Goal: Task Accomplishment & Management: Manage account settings

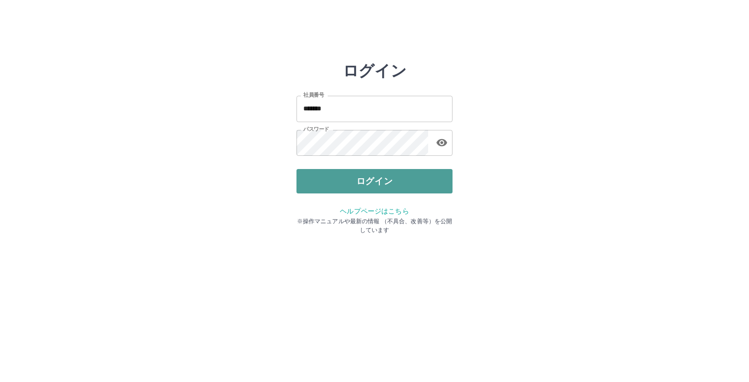
click at [355, 180] on button "ログイン" at bounding box center [375, 181] width 156 height 24
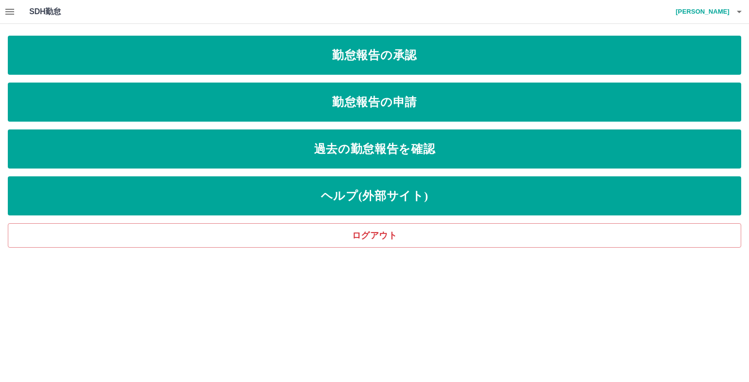
click at [14, 14] on icon "button" at bounding box center [10, 12] width 12 height 12
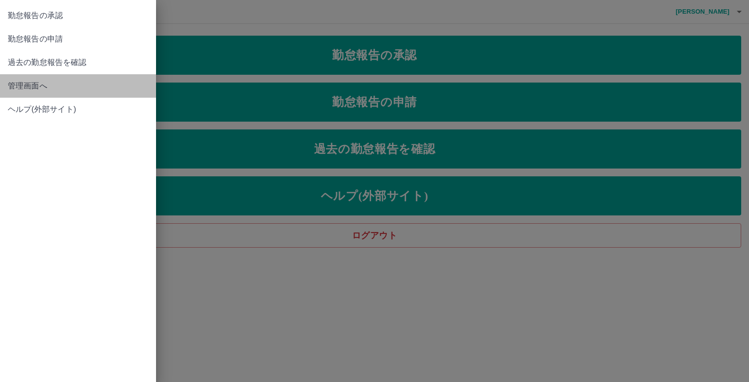
click at [68, 89] on span "管理画面へ" at bounding box center [78, 86] width 141 height 12
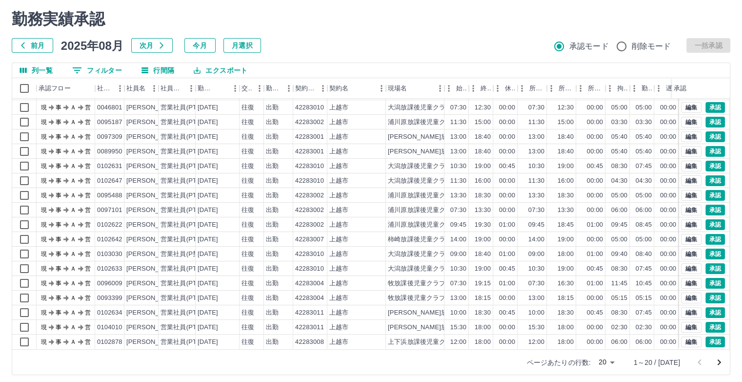
scroll to position [31, 0]
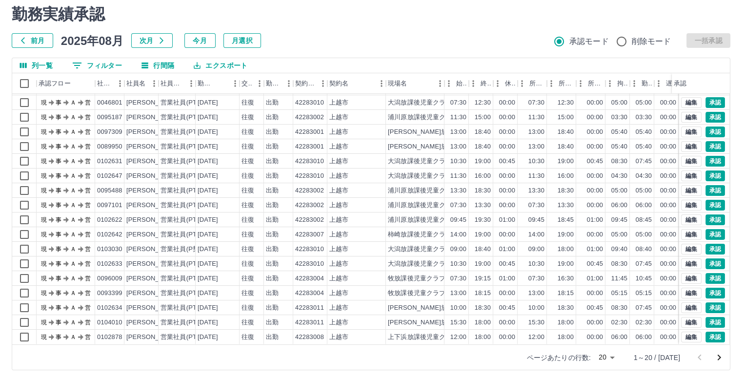
click at [616, 357] on body "SDH勤怠 [PERSON_NAME] 勤務実績承認 前月 [DATE] 次月 今月 月選択 承認モード 削除モード 一括承認 列一覧 0 フィルター 行間隔…" at bounding box center [371, 175] width 742 height 412
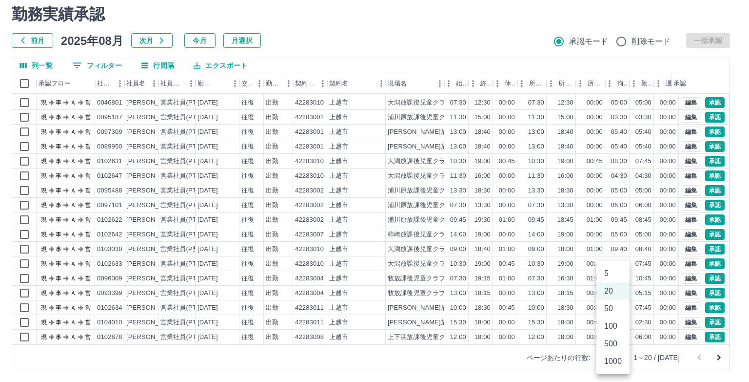
click at [614, 356] on li "1000" at bounding box center [613, 361] width 33 height 18
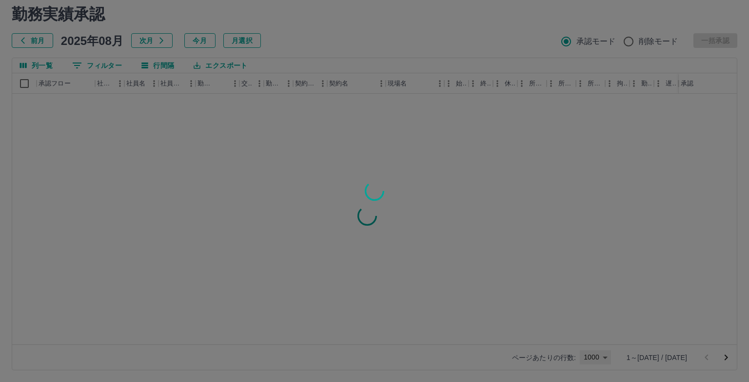
type input "****"
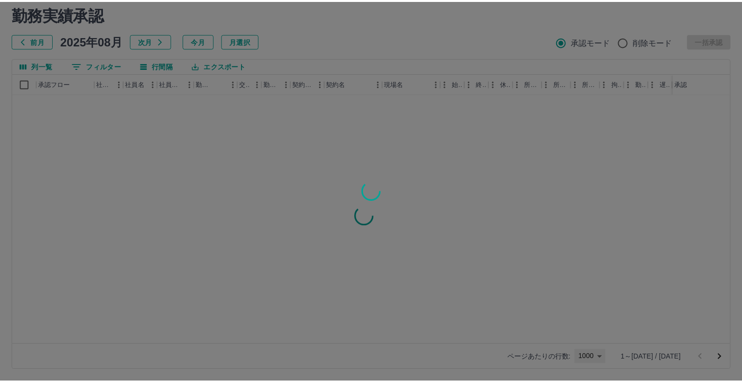
scroll to position [0, 0]
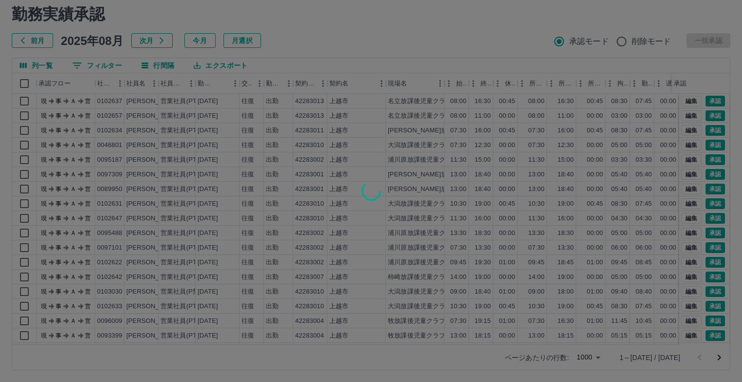
click at [357, 25] on div at bounding box center [371, 191] width 742 height 382
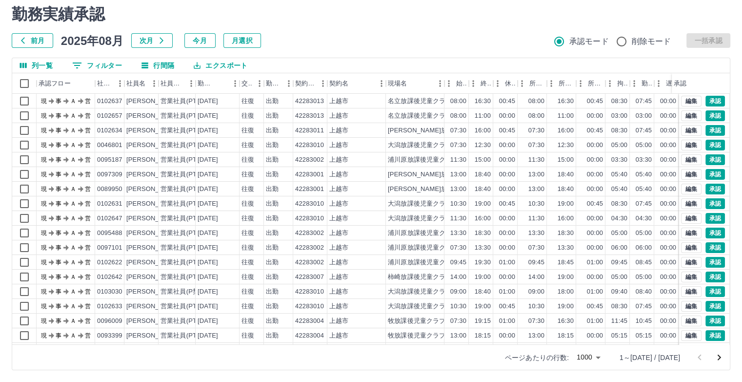
click at [306, 27] on div "勤務実績承認 前月 2025年08月 次月 今月 月選択 承認モード 削除モード 一括承認" at bounding box center [371, 26] width 719 height 43
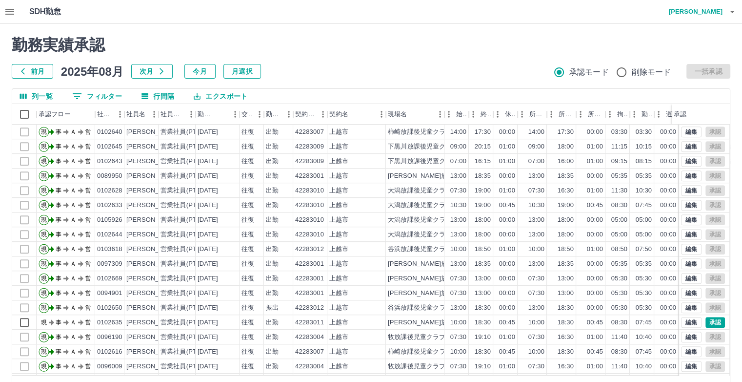
scroll to position [683, 0]
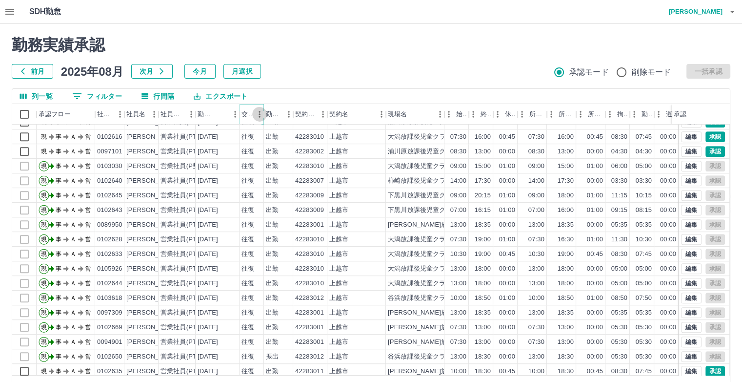
click at [256, 117] on icon "メニュー" at bounding box center [260, 114] width 10 height 10
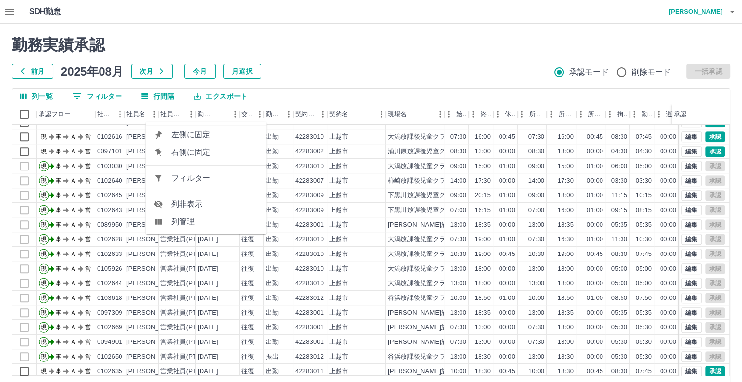
click at [216, 195] on li "列非表示" at bounding box center [206, 204] width 121 height 18
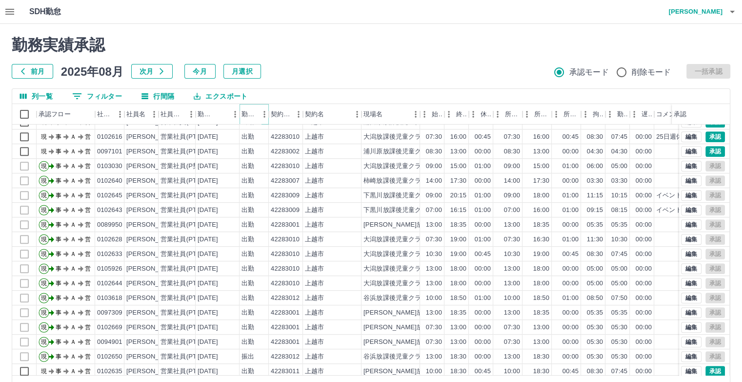
click at [262, 114] on icon "メニュー" at bounding box center [265, 114] width 10 height 10
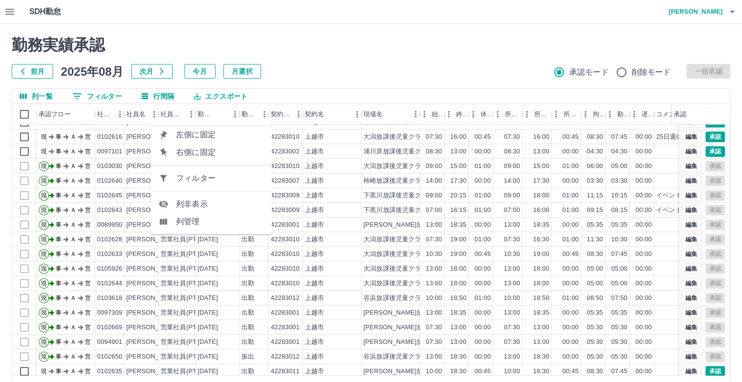
click at [217, 204] on span "列非表示" at bounding box center [220, 204] width 88 height 12
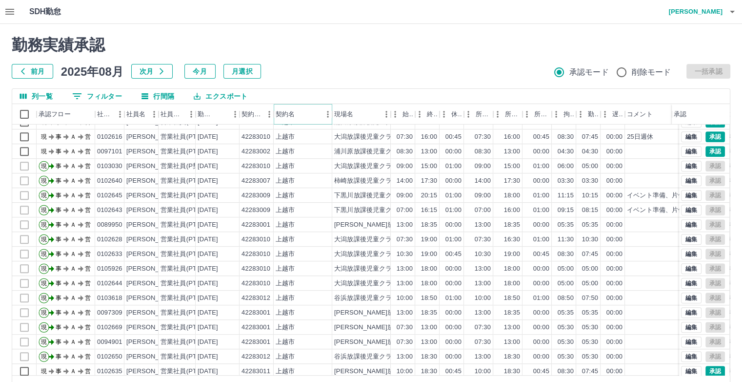
click at [322, 110] on button "メニュー" at bounding box center [328, 114] width 15 height 15
click at [265, 200] on span "列非表示" at bounding box center [284, 204] width 88 height 12
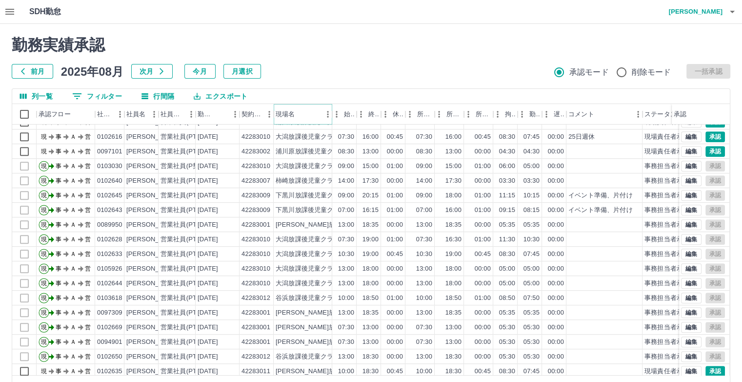
click at [324, 115] on icon "メニュー" at bounding box center [328, 114] width 10 height 10
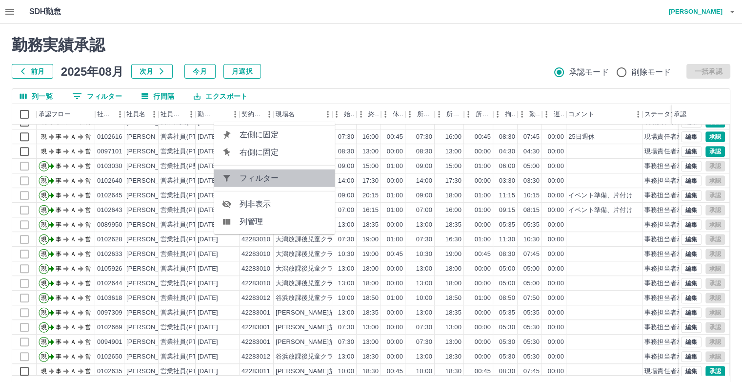
click at [278, 179] on span "フィルター" at bounding box center [284, 178] width 88 height 12
select select "**********"
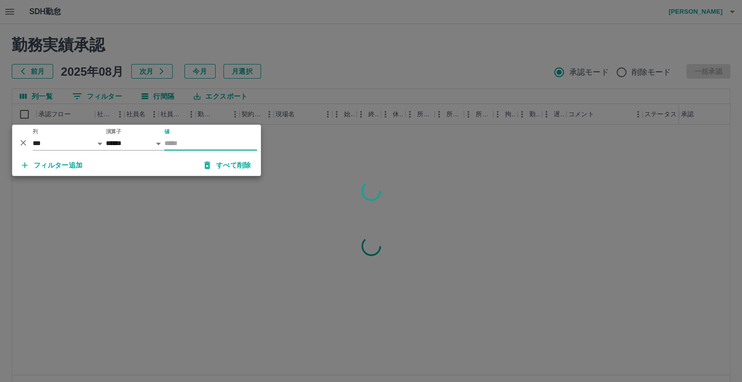
scroll to position [0, 0]
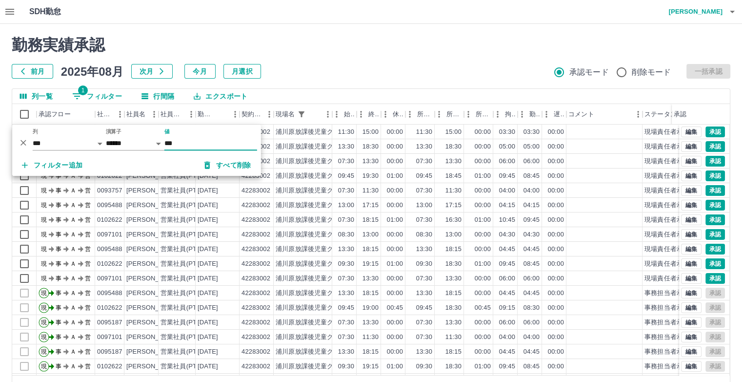
type input "***"
click at [330, 39] on h2 "勤務実績承認" at bounding box center [371, 45] width 719 height 19
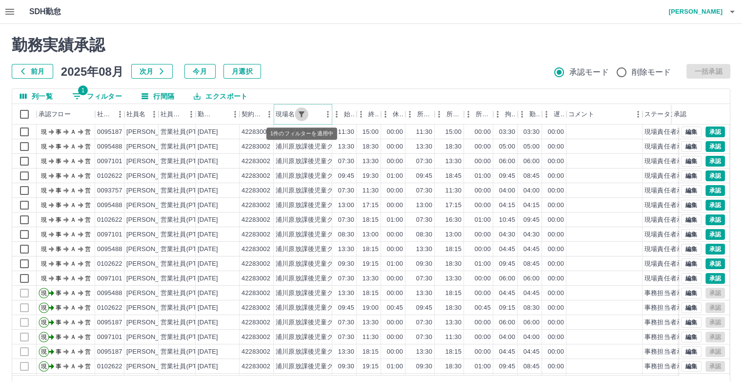
click at [300, 114] on icon "フィルター表示" at bounding box center [301, 114] width 9 height 9
select select "**********"
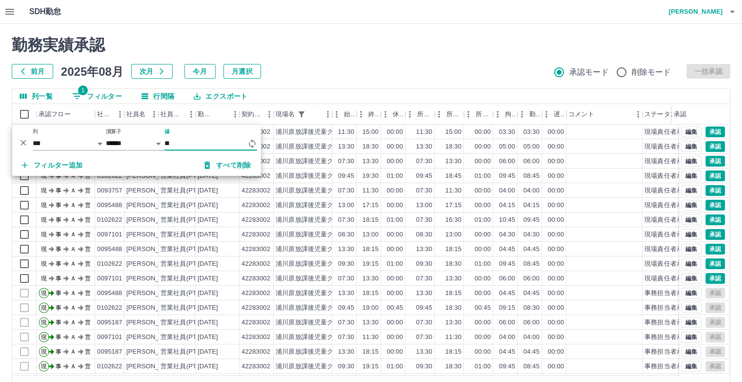
type input "*"
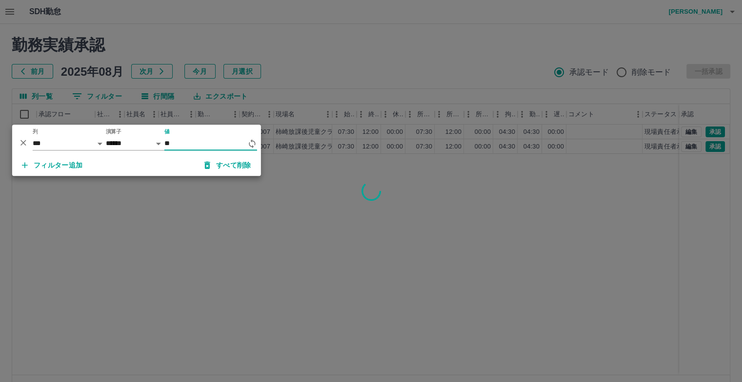
type input "**"
click at [355, 50] on div at bounding box center [371, 191] width 742 height 382
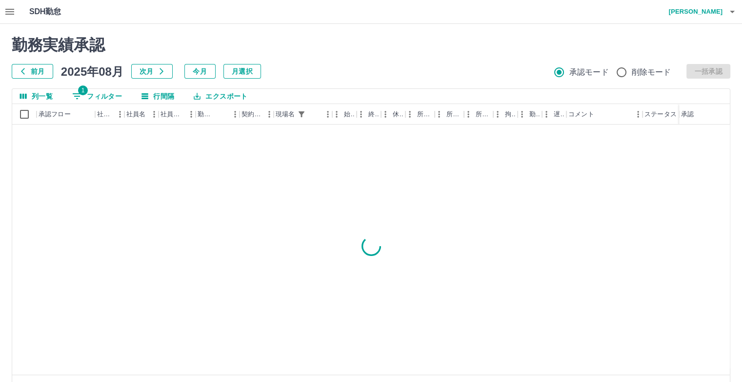
click at [308, 33] on div "勤務実績承認 前月 [DATE] 次月 今月 月選択 承認モード 削除モード 一括承認 列一覧 1 フィルター 行間隔 エクスポート 承認フロー 社員番号 社…" at bounding box center [371, 218] width 742 height 388
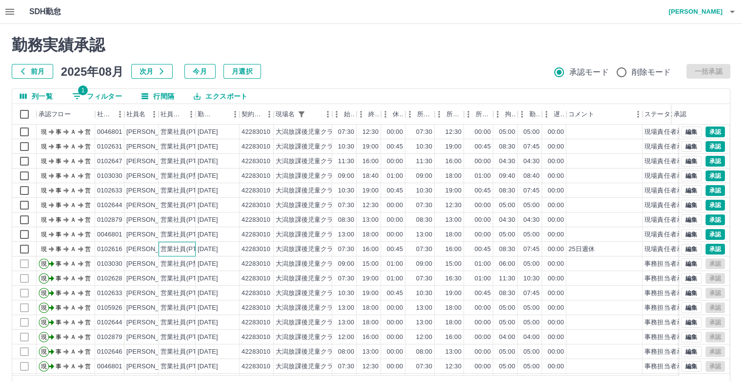
click at [166, 246] on div "営業社員(PT契約)" at bounding box center [186, 248] width 51 height 9
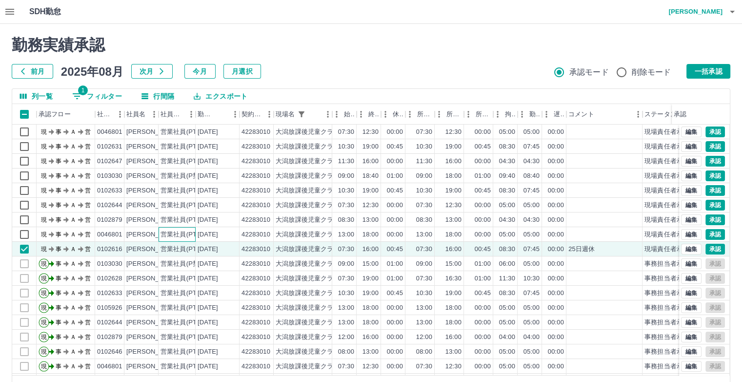
click at [170, 237] on div "営業社員(PT契約)" at bounding box center [186, 234] width 51 height 9
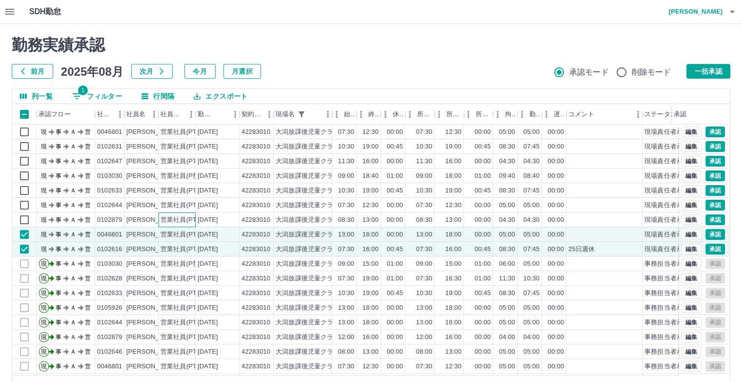
click at [174, 220] on div "営業社員(PT契約)" at bounding box center [186, 219] width 51 height 9
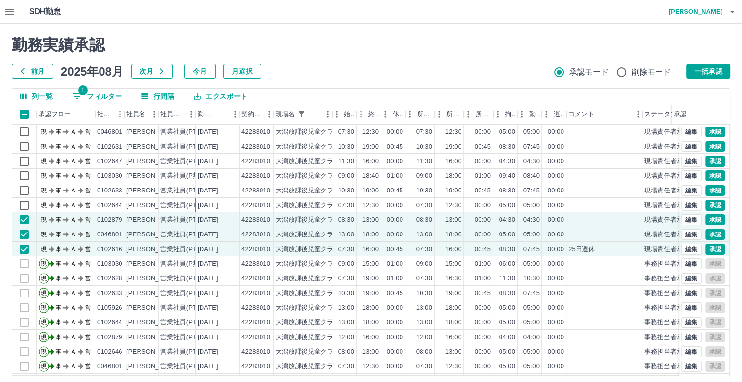
click at [178, 207] on div "営業社員(PT契約)" at bounding box center [186, 205] width 51 height 9
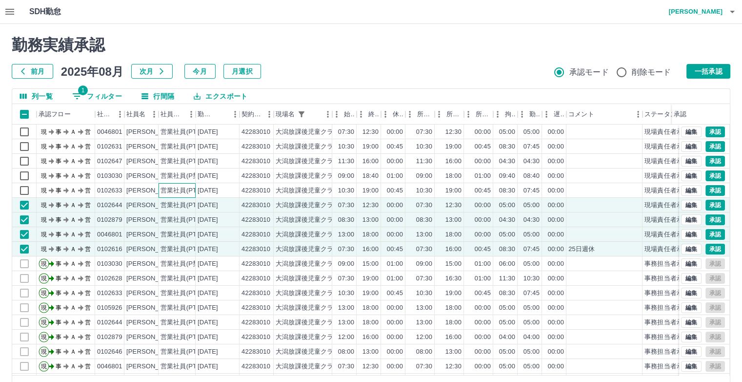
click at [186, 196] on div "営業社員(PT契約)" at bounding box center [177, 190] width 37 height 15
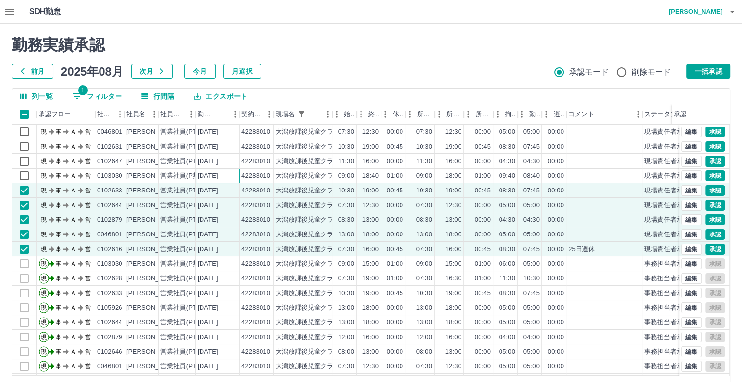
click at [201, 181] on div "[DATE]" at bounding box center [218, 175] width 44 height 15
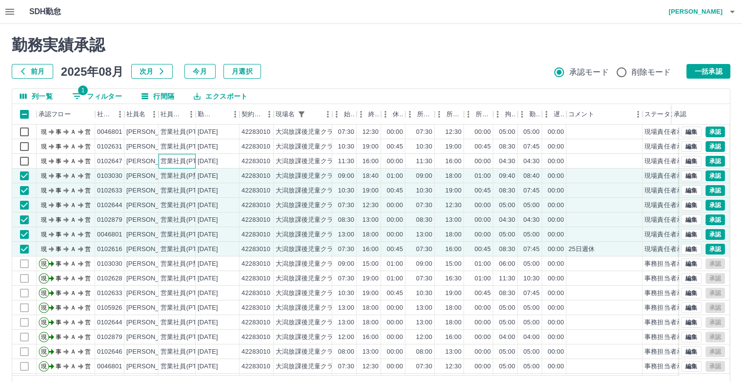
click at [187, 163] on div "営業社員(PT契約)" at bounding box center [186, 161] width 51 height 9
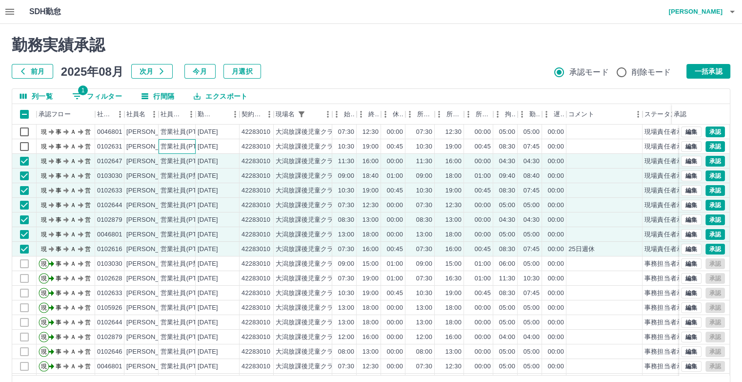
click at [187, 147] on div "営業社員(PT契約)" at bounding box center [186, 146] width 51 height 9
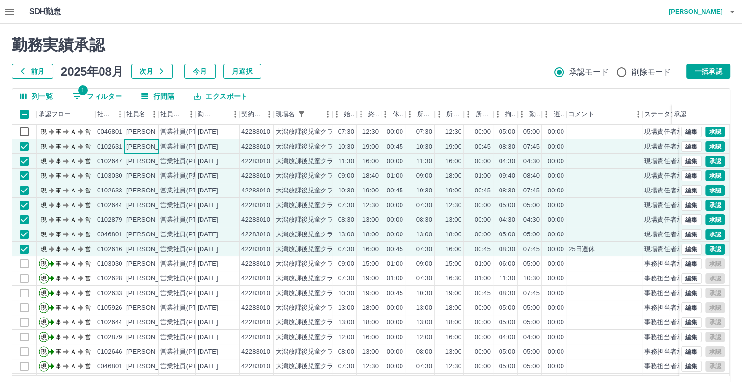
click at [143, 150] on div "[PERSON_NAME]" at bounding box center [152, 146] width 53 height 9
click at [142, 162] on div "[PERSON_NAME]" at bounding box center [152, 161] width 53 height 9
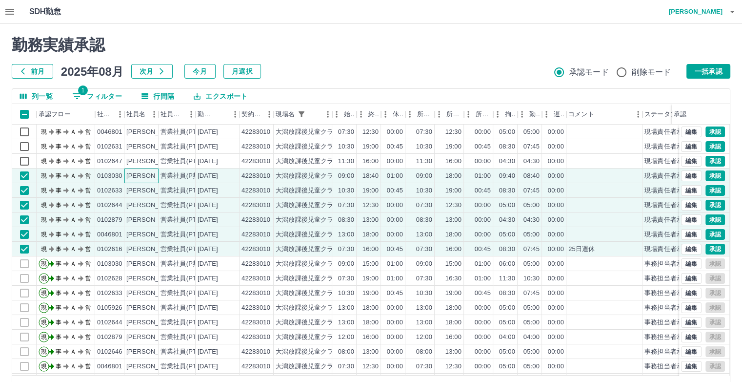
click at [137, 176] on div "[PERSON_NAME]" at bounding box center [152, 175] width 53 height 9
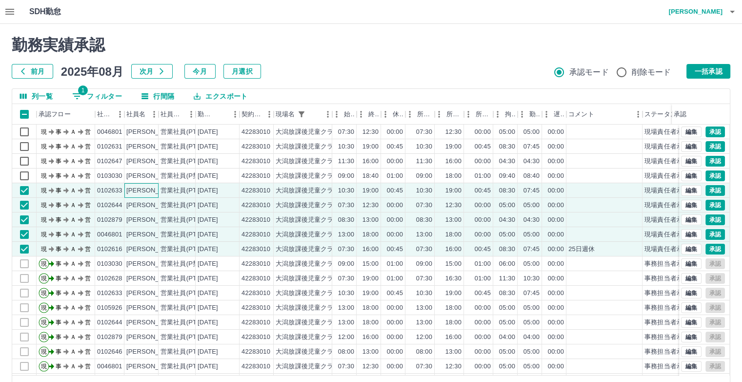
click at [136, 190] on div "[PERSON_NAME]" at bounding box center [152, 190] width 53 height 9
click at [141, 211] on div "[PERSON_NAME]" at bounding box center [141, 205] width 34 height 15
click at [139, 221] on div "[PERSON_NAME]" at bounding box center [152, 219] width 53 height 9
click at [140, 235] on div "[PERSON_NAME]" at bounding box center [152, 234] width 53 height 9
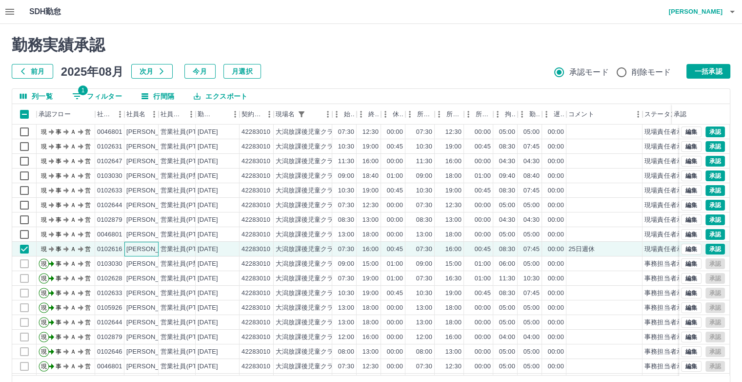
click at [146, 250] on div "[PERSON_NAME]" at bounding box center [152, 248] width 53 height 9
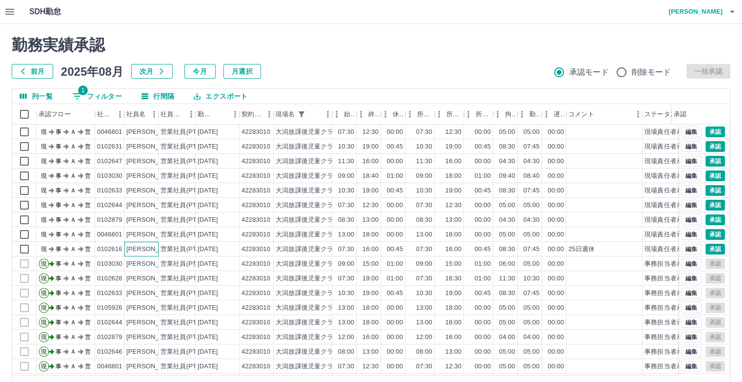
click at [152, 249] on div "[PERSON_NAME]" at bounding box center [152, 248] width 53 height 9
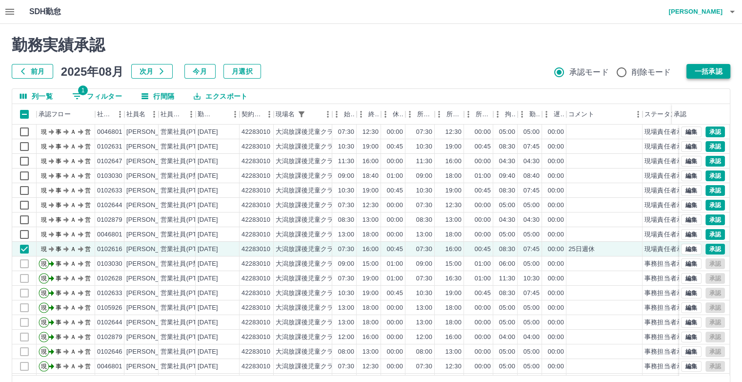
click at [699, 78] on button "一括承認" at bounding box center [708, 71] width 44 height 15
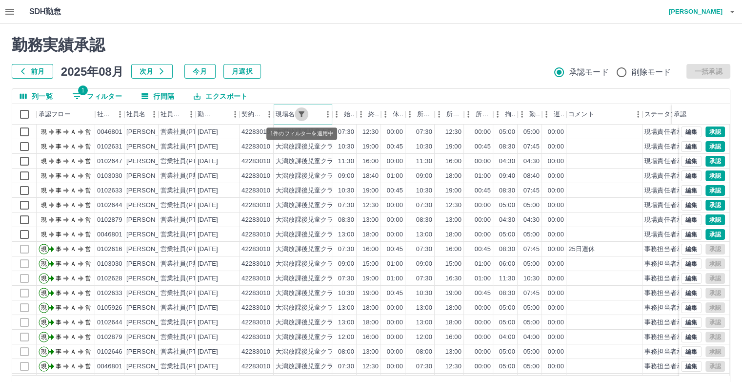
click at [296, 116] on button "フィルター表示" at bounding box center [302, 114] width 14 height 14
select select "**********"
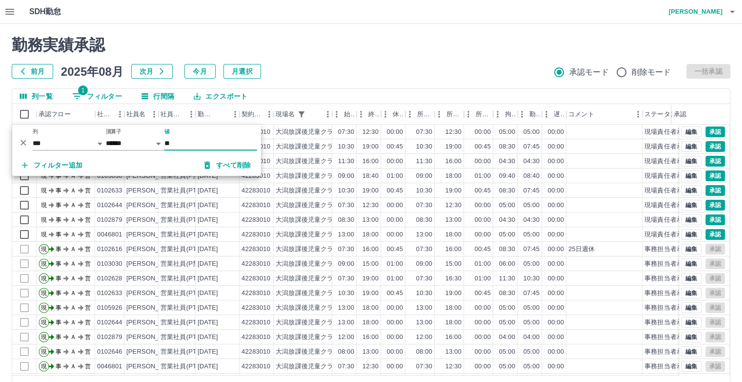
type input "*"
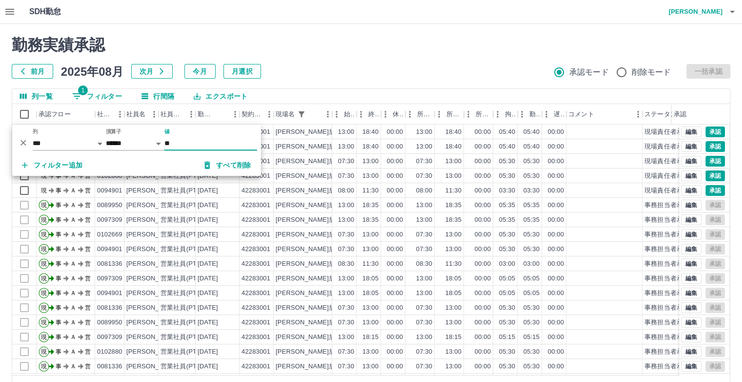
type input "**"
click at [403, 41] on h2 "勤務実績承認" at bounding box center [371, 45] width 719 height 19
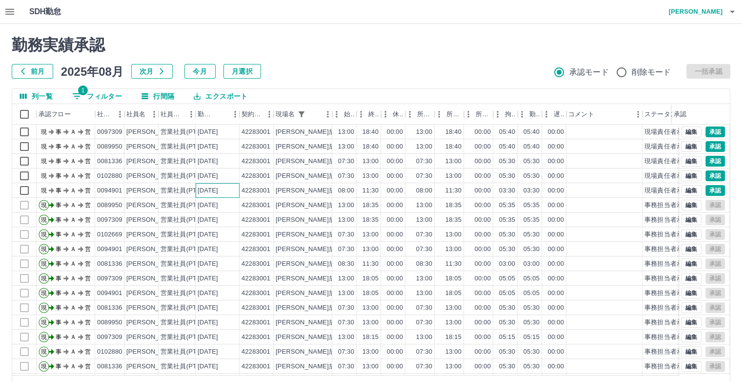
click at [218, 190] on div "[DATE]" at bounding box center [208, 190] width 20 height 9
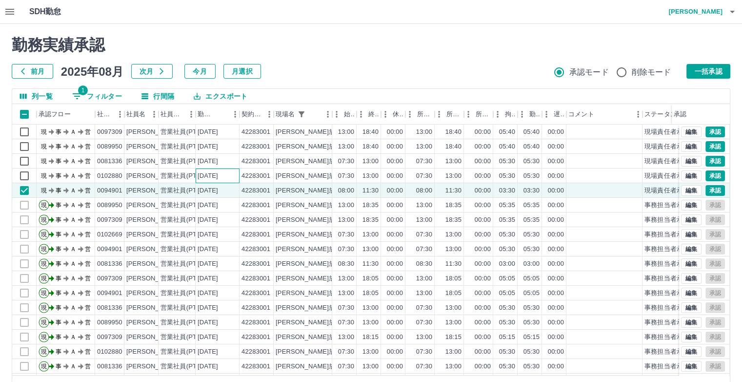
click at [218, 179] on div "[DATE]" at bounding box center [208, 175] width 20 height 9
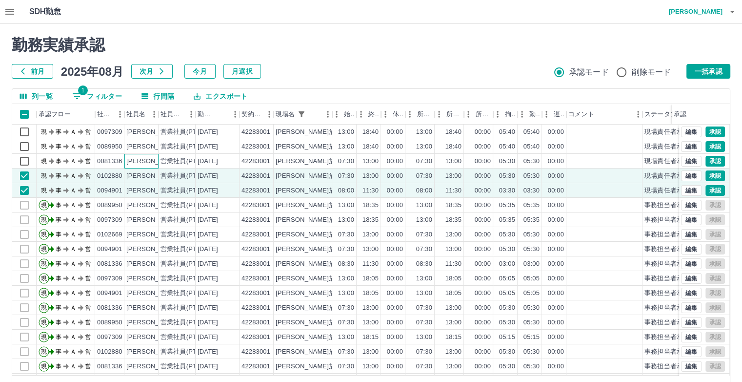
click at [158, 160] on div "[PERSON_NAME]" at bounding box center [152, 161] width 53 height 9
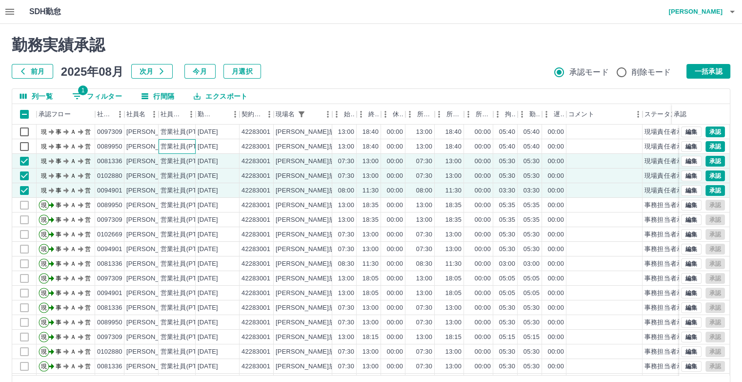
click at [162, 145] on div "営業社員(PT契約)" at bounding box center [186, 146] width 51 height 9
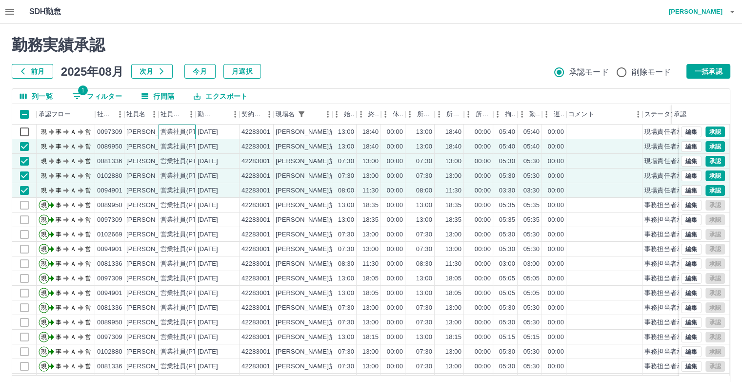
click at [170, 127] on div "営業社員(PT契約)" at bounding box center [186, 131] width 51 height 9
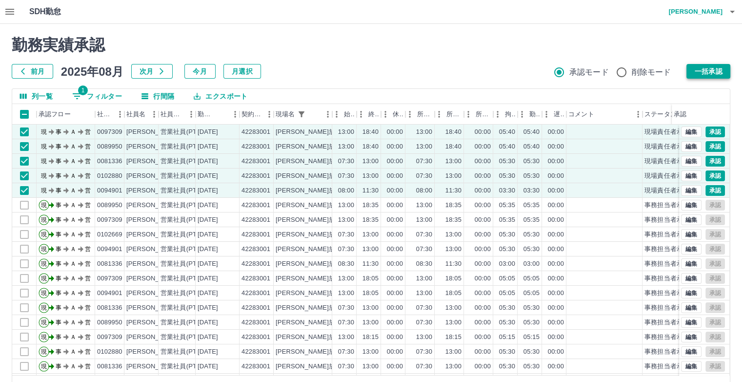
click at [718, 69] on button "一括承認" at bounding box center [708, 71] width 44 height 15
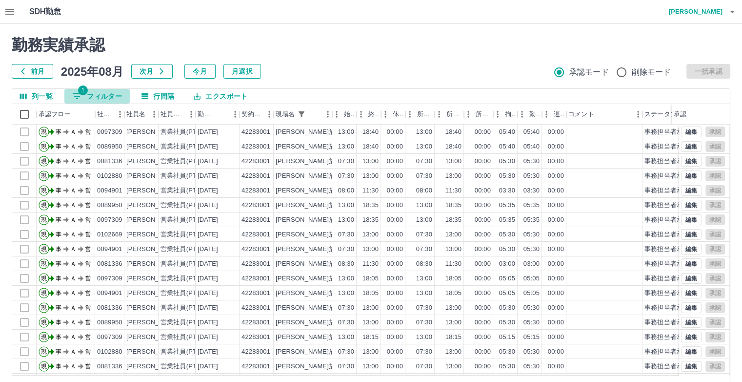
click at [106, 93] on button "1 フィルター" at bounding box center [96, 96] width 65 height 15
select select "**********"
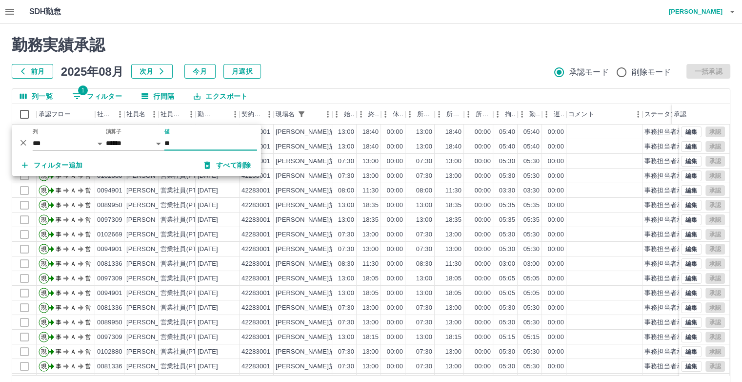
type input "*"
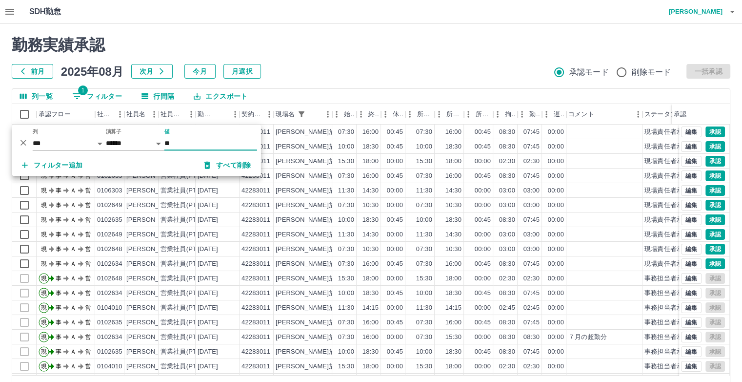
type input "**"
click at [365, 56] on div "勤務実績承認 前月 2025年08月 次月 今月 月選択 承認モード 削除モード 一括承認" at bounding box center [371, 57] width 719 height 43
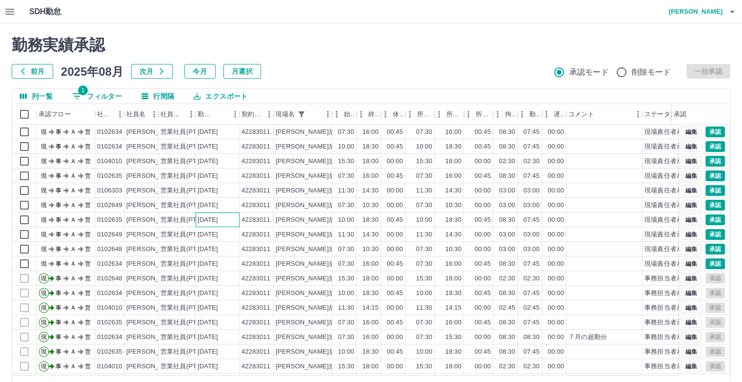
click at [197, 226] on div "[DATE]" at bounding box center [218, 219] width 44 height 15
click at [191, 237] on div "営業社員(PT契約)" at bounding box center [186, 234] width 51 height 9
click at [189, 248] on div "営業社員(PT契約)" at bounding box center [186, 248] width 51 height 9
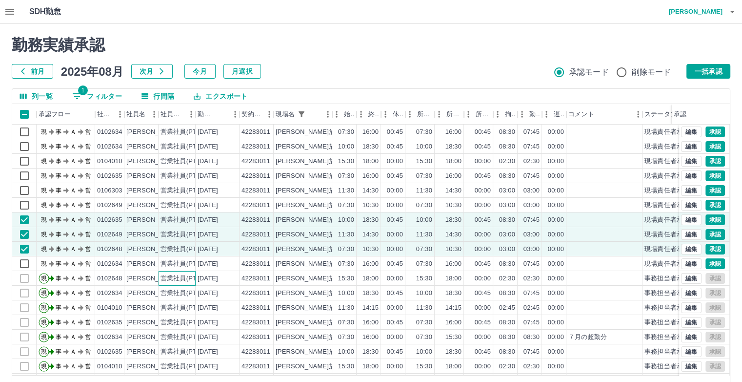
click at [191, 271] on div "営業社員(PT契約)" at bounding box center [177, 278] width 37 height 15
click at [192, 263] on div "営業社員(PT契約)" at bounding box center [186, 263] width 51 height 9
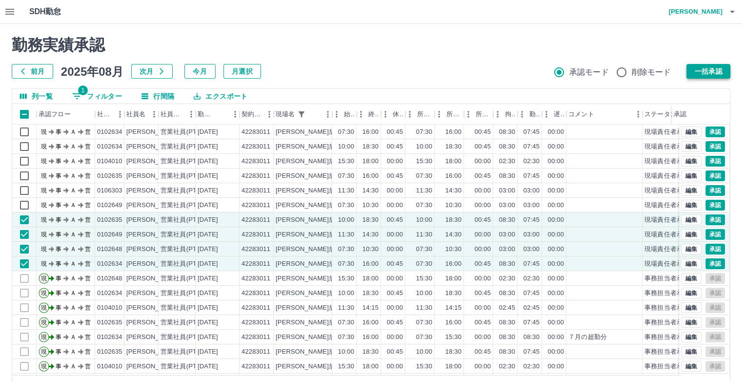
click at [702, 68] on button "一括承認" at bounding box center [708, 71] width 44 height 15
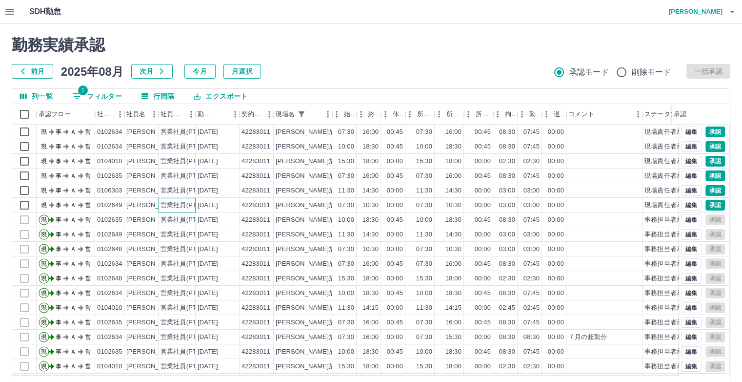
click at [170, 209] on div "営業社員(PT契約)" at bounding box center [177, 205] width 37 height 15
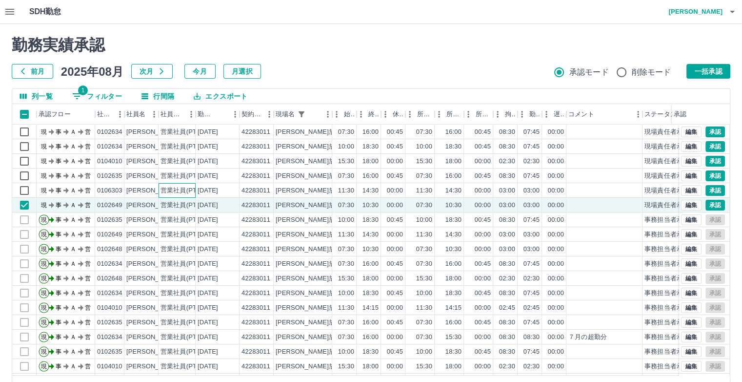
click at [166, 192] on div "営業社員(PT契約)" at bounding box center [186, 190] width 51 height 9
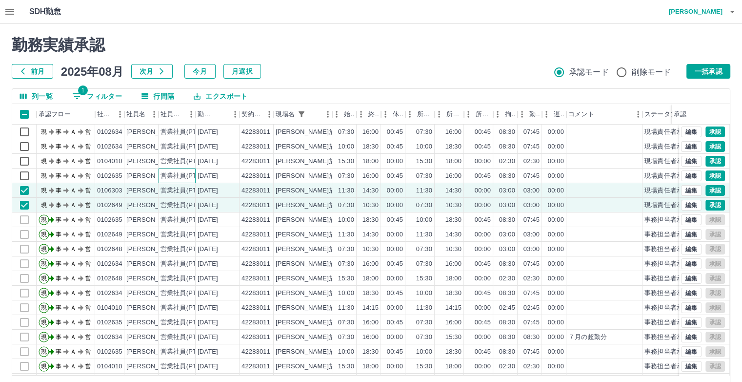
click at [183, 178] on div "営業社員(PT契約)" at bounding box center [186, 175] width 51 height 9
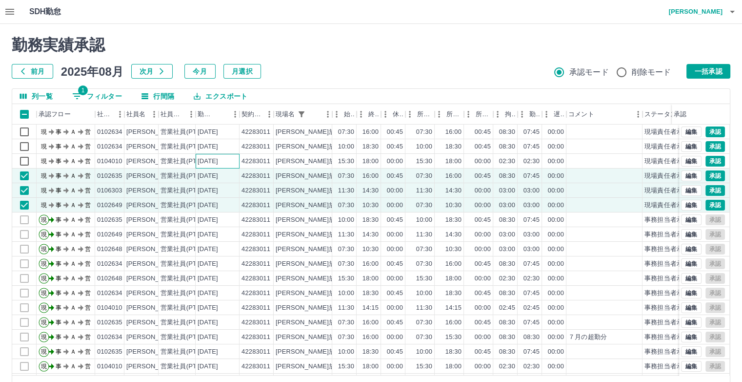
click at [198, 158] on div "[DATE]" at bounding box center [208, 161] width 20 height 9
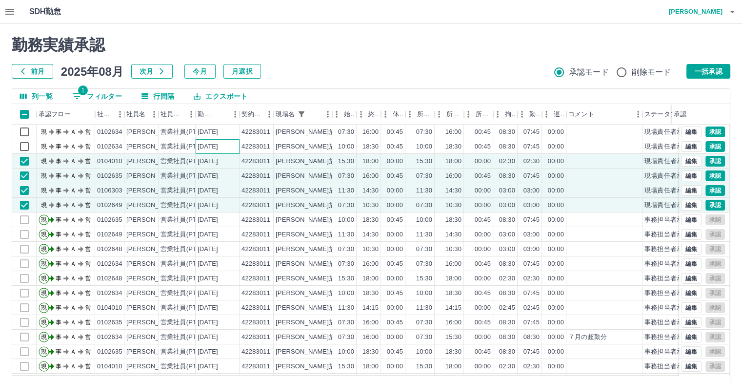
click at [232, 146] on div "[DATE]" at bounding box center [218, 146] width 44 height 15
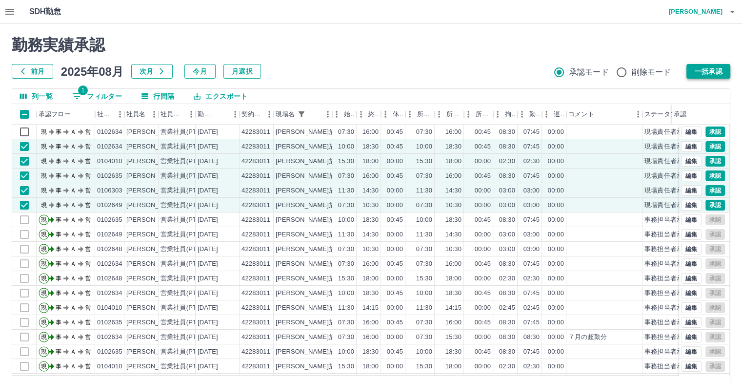
click at [703, 67] on button "一括承認" at bounding box center [708, 71] width 44 height 15
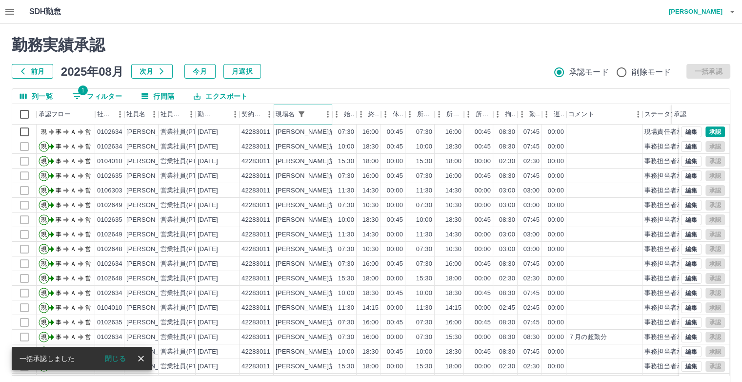
click at [304, 110] on icon "フィルター表示" at bounding box center [301, 114] width 9 height 9
select select "**********"
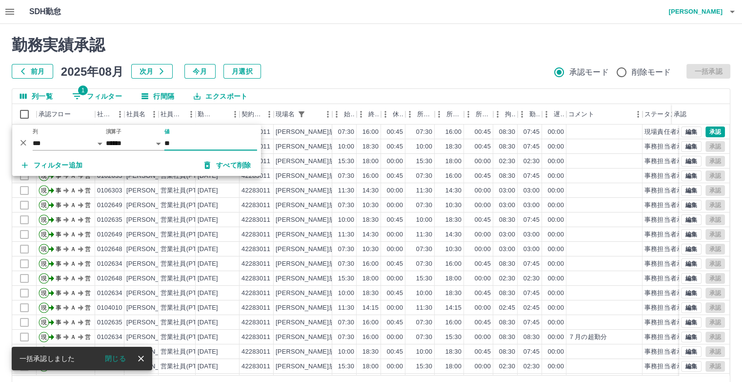
type input "*"
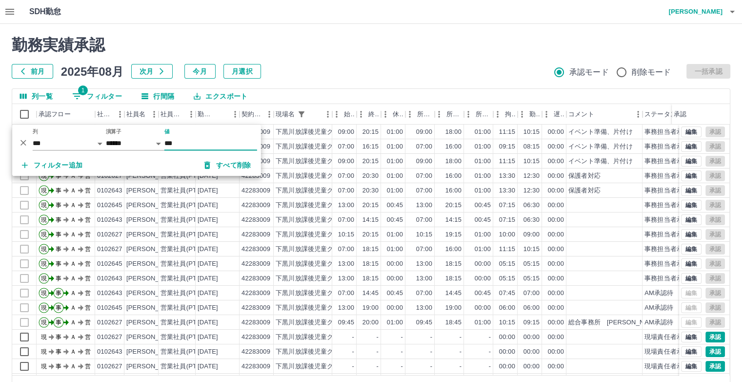
type input "***"
click at [320, 55] on div "勤務実績承認 前月 2025年08月 次月 今月 月選択 承認モード 削除モード 一括承認" at bounding box center [371, 57] width 719 height 43
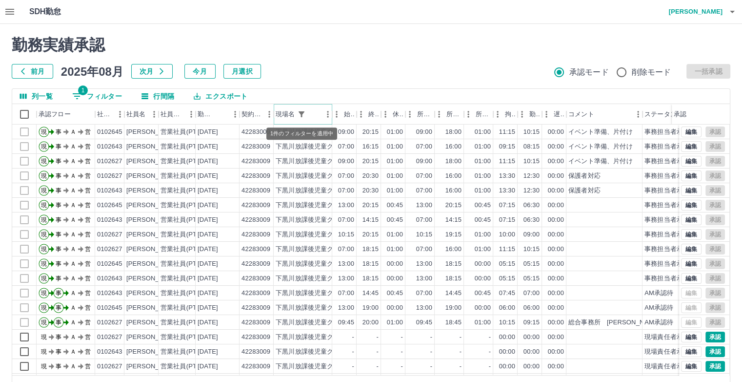
click at [304, 112] on icon "フィルター表示" at bounding box center [301, 114] width 9 height 9
select select "**********"
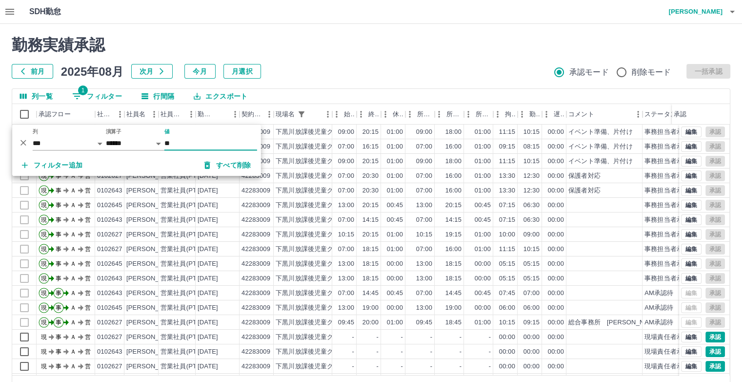
type input "*"
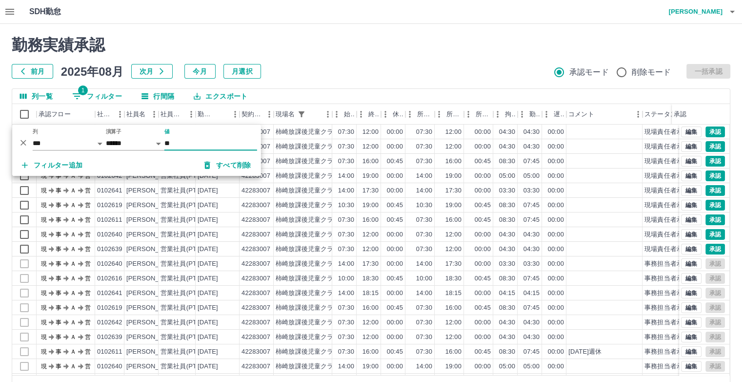
type input "**"
click at [406, 50] on div at bounding box center [371, 191] width 742 height 382
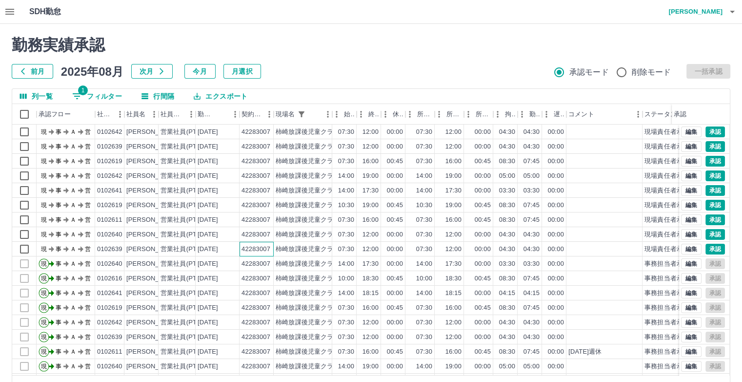
click at [255, 249] on div "42283007" at bounding box center [256, 248] width 29 height 9
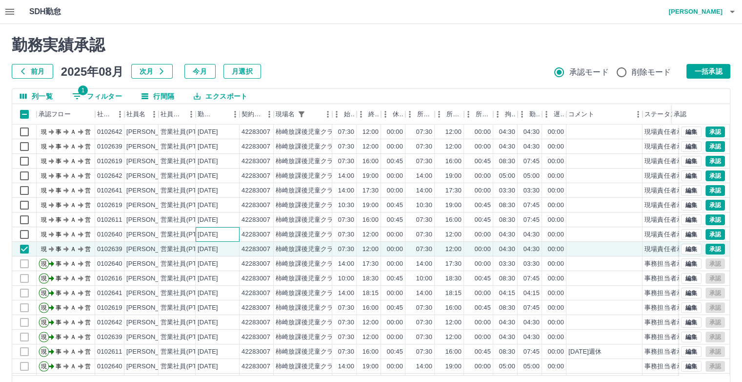
click at [213, 237] on div "[DATE]" at bounding box center [208, 234] width 20 height 9
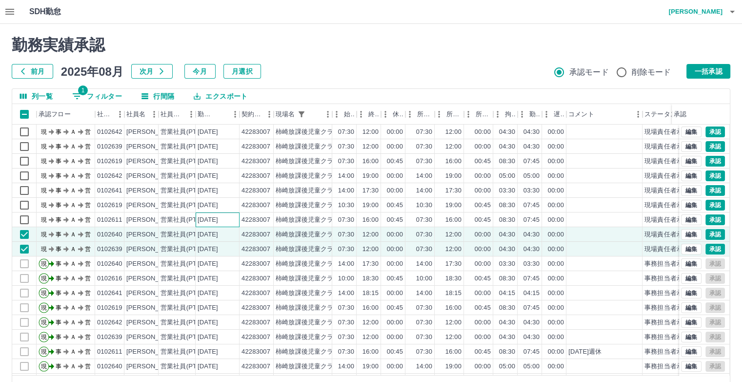
click at [203, 216] on div "[DATE]" at bounding box center [208, 219] width 20 height 9
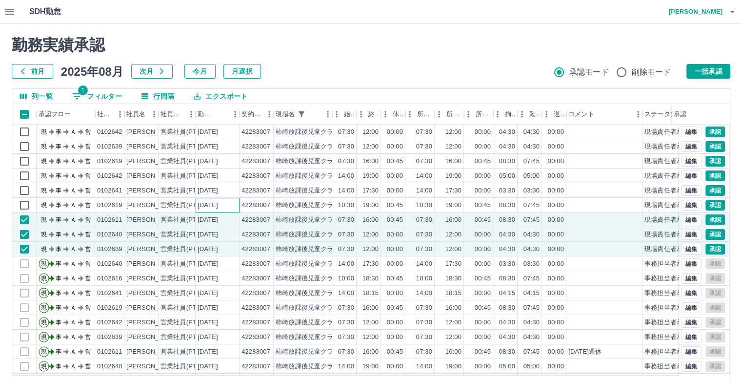
click at [209, 203] on div "[DATE]" at bounding box center [208, 205] width 20 height 9
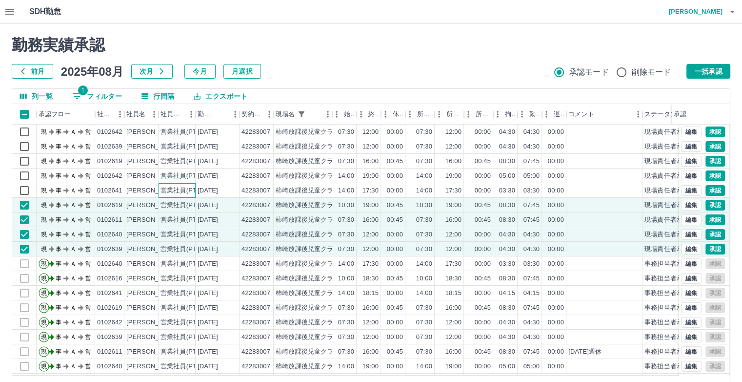
click at [195, 189] on div "営業社員(PT契約)" at bounding box center [186, 190] width 51 height 9
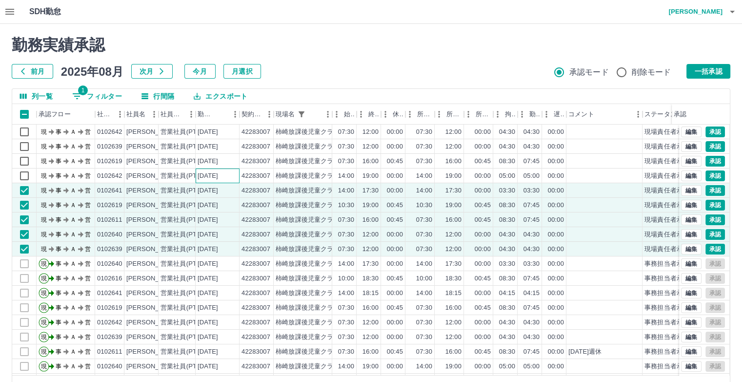
click at [200, 178] on div "[DATE]" at bounding box center [208, 175] width 20 height 9
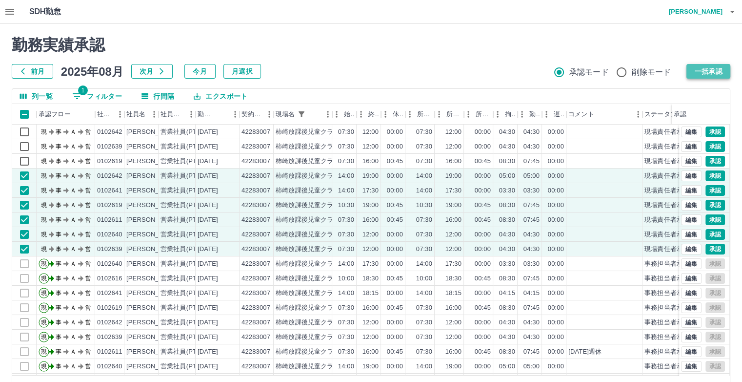
click at [712, 72] on button "一括承認" at bounding box center [708, 71] width 44 height 15
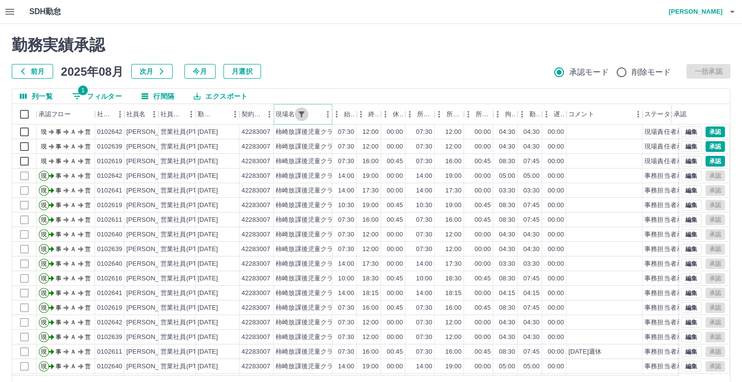
click at [298, 116] on icon "フィルター表示" at bounding box center [301, 114] width 9 height 9
select select "**********"
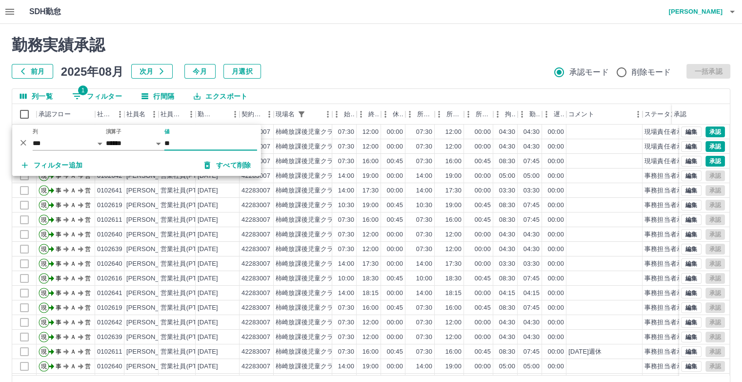
type input "*"
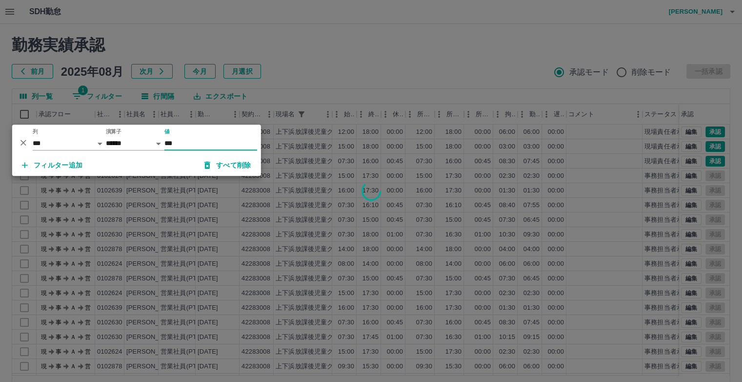
type input "***"
click at [328, 60] on div at bounding box center [371, 191] width 742 height 382
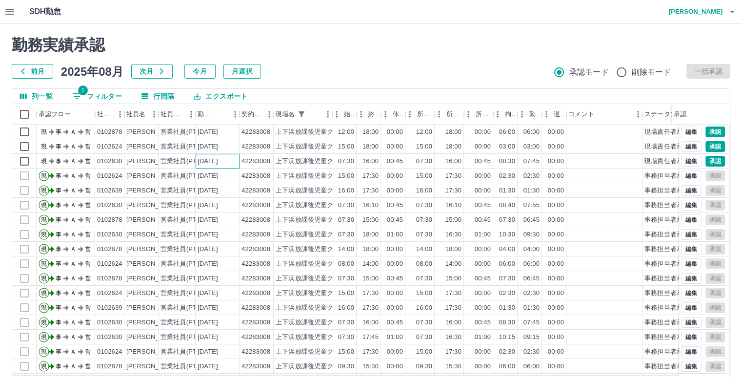
click at [205, 164] on div "[DATE]" at bounding box center [208, 161] width 20 height 9
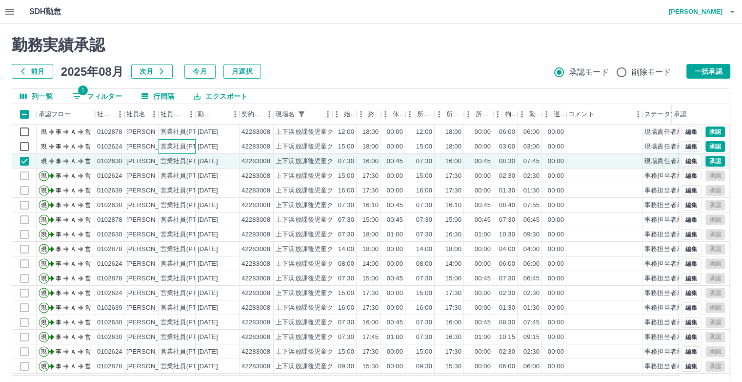
click at [180, 143] on div "営業社員(PT契約)" at bounding box center [186, 146] width 51 height 9
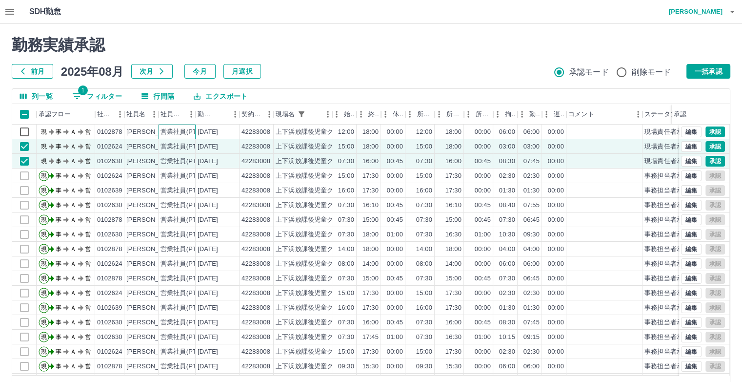
click at [181, 133] on div "営業社員(PT契約)" at bounding box center [186, 131] width 51 height 9
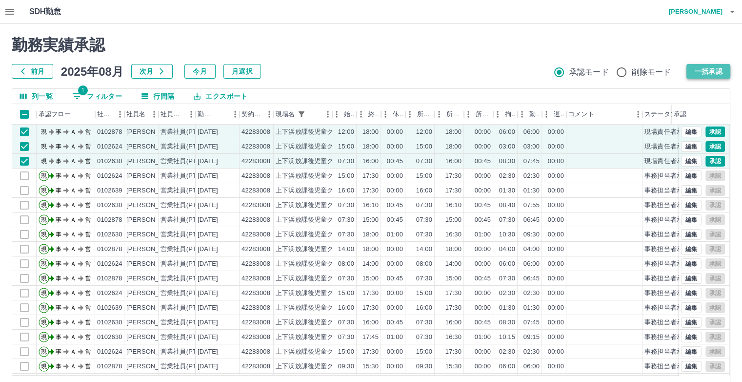
click at [699, 70] on button "一括承認" at bounding box center [708, 71] width 44 height 15
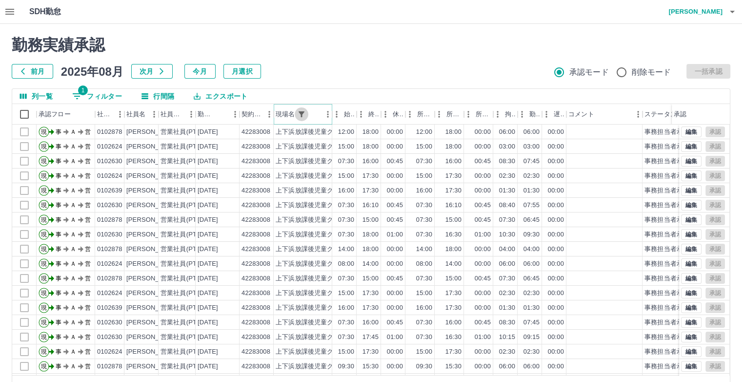
click at [299, 112] on icon "フィルター表示" at bounding box center [301, 114] width 9 height 9
select select "**********"
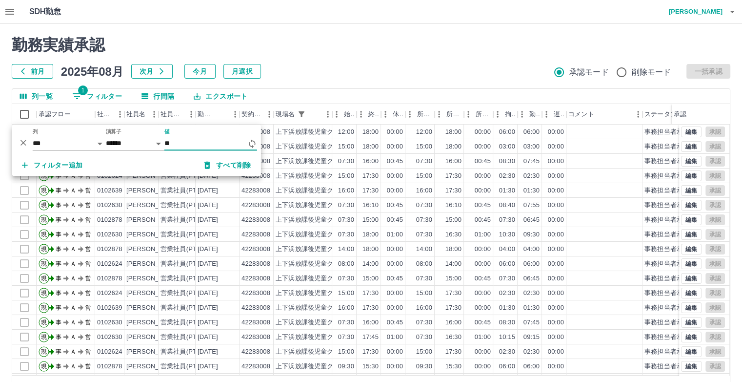
type input "*"
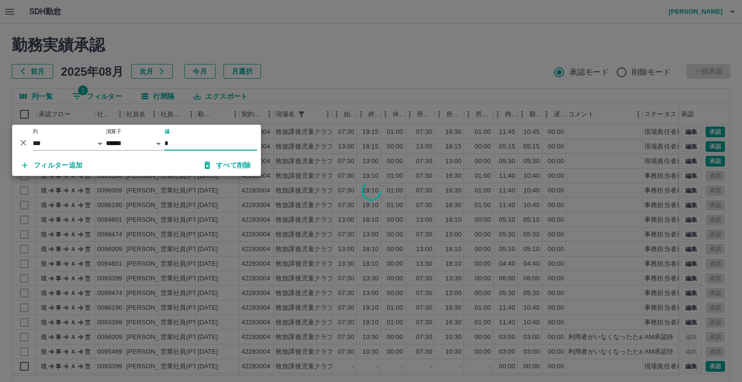
type input "*"
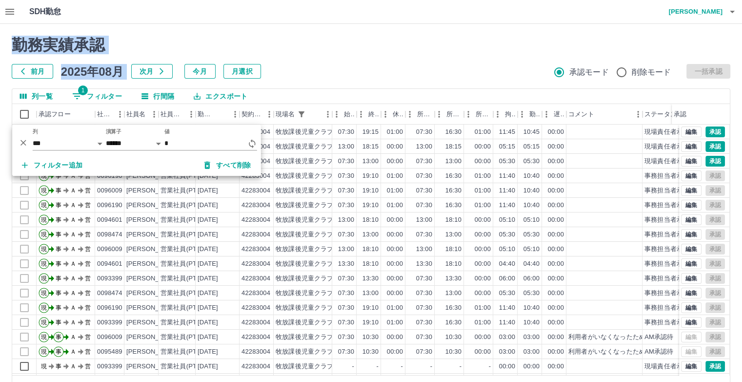
click at [313, 65] on div "勤務実績承認 前月 2025年08月 次月 今月 月選択 承認モード 削除モード 一括承認" at bounding box center [371, 57] width 719 height 43
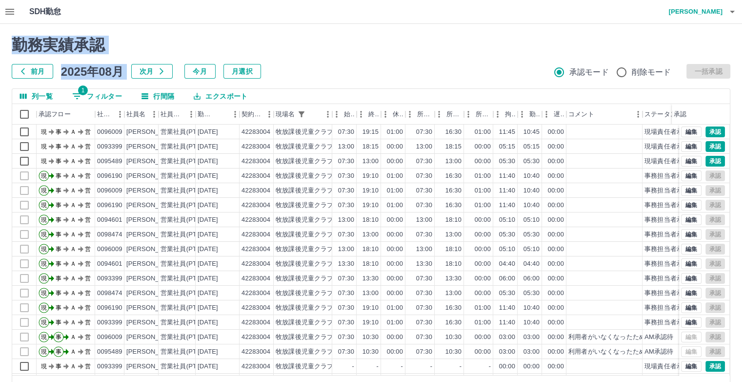
click at [347, 54] on div "勤務実績承認 前月 2025年08月 次月 今月 月選択 承認モード 削除モード 一括承認" at bounding box center [371, 57] width 719 height 43
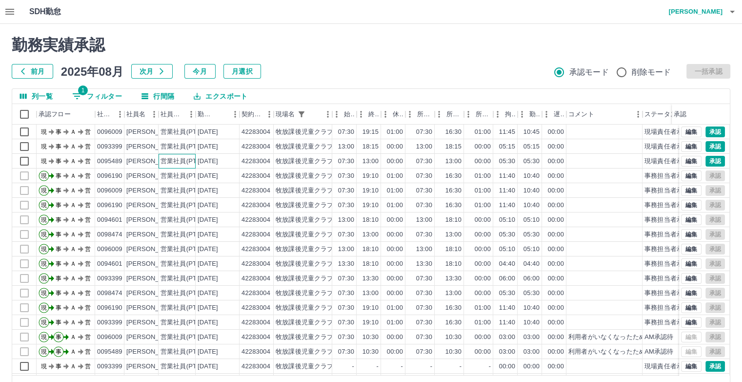
click at [194, 164] on div "営業社員(PT契約)" at bounding box center [186, 161] width 51 height 9
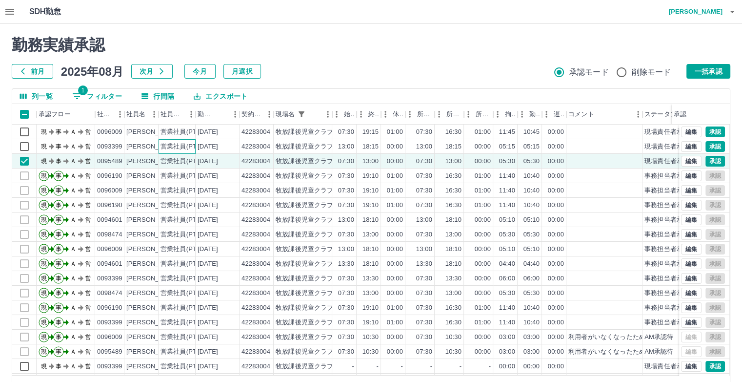
click at [160, 144] on div "営業社員(PT契約)" at bounding box center [177, 146] width 37 height 15
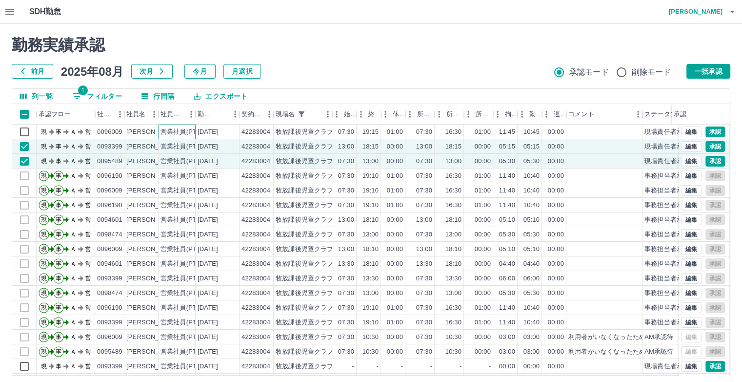
click at [182, 134] on div "営業社員(PT契約)" at bounding box center [186, 131] width 51 height 9
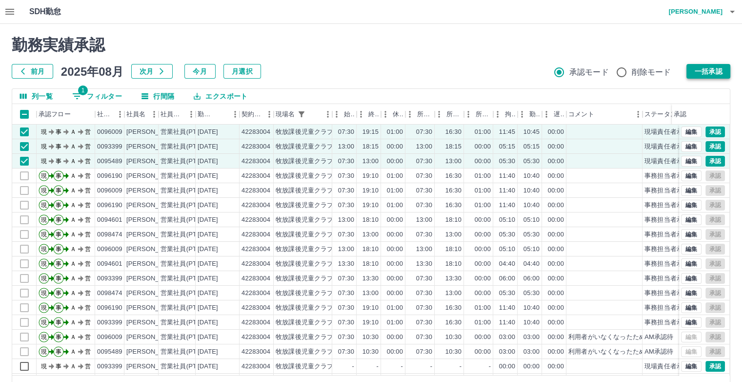
click at [710, 72] on button "一括承認" at bounding box center [708, 71] width 44 height 15
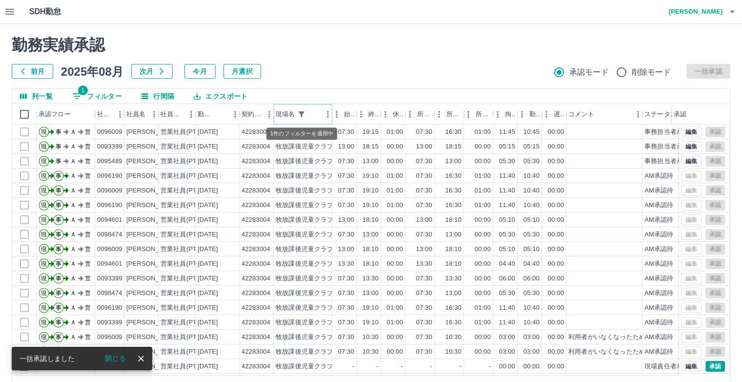
click at [307, 117] on button "フィルター表示" at bounding box center [302, 114] width 14 height 14
select select "**********"
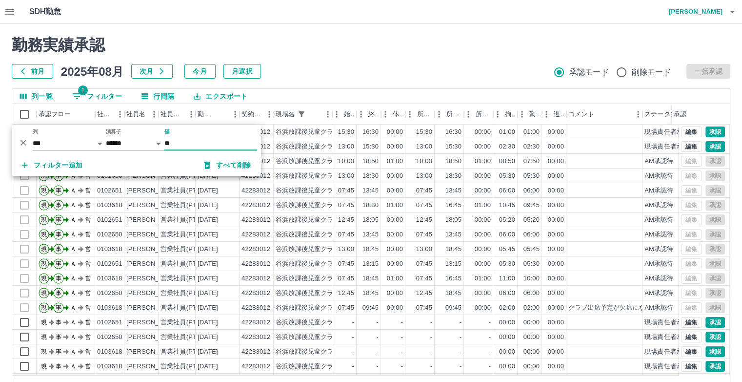
type input "**"
click at [313, 64] on div "前月 2025年08月 次月 今月 月選択 承認モード 削除モード 一括承認" at bounding box center [371, 71] width 719 height 15
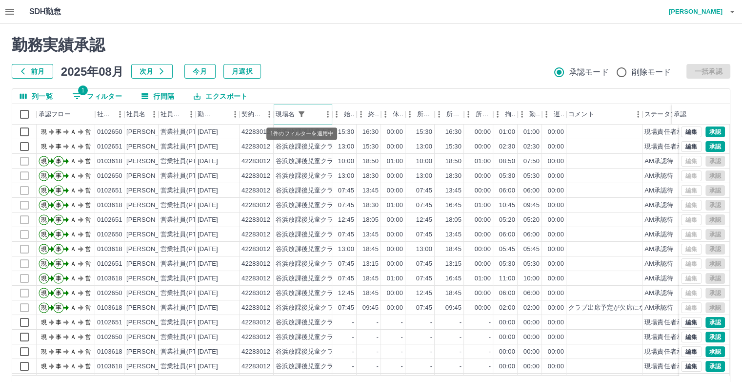
click at [295, 114] on button "フィルター表示" at bounding box center [302, 114] width 14 height 14
select select "**********"
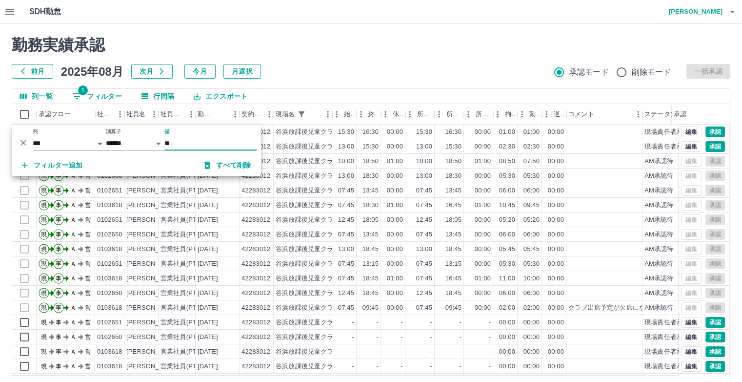
type input "*"
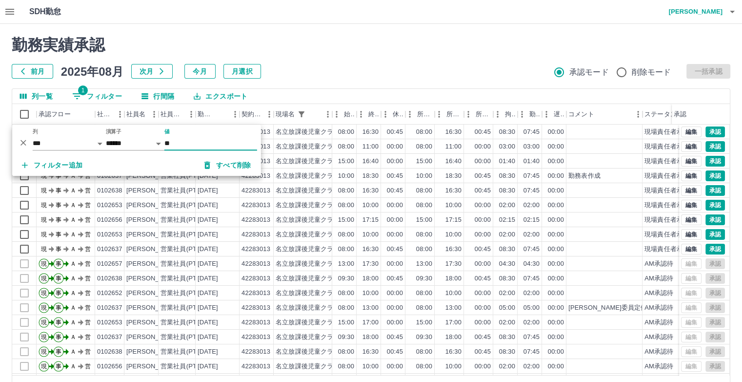
type input "**"
click at [289, 62] on div "勤務実績承認 前月 2025年08月 次月 今月 月選択 承認モード 削除モード 一括承認" at bounding box center [371, 57] width 719 height 43
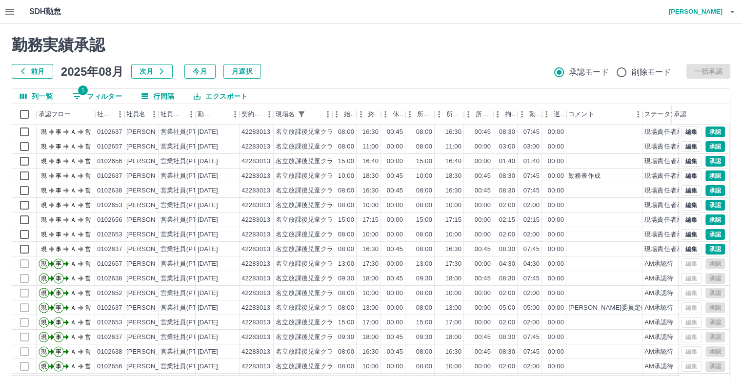
click at [294, 29] on div "勤務実績承認 前月 [DATE] 次月 今月 月選択 承認モード 削除モード 一括承認 列一覧 1 フィルター 行間隔 エクスポート 承認フロー 社員番号 社…" at bounding box center [371, 218] width 742 height 388
click at [299, 39] on h2 "勤務実績承認" at bounding box center [371, 45] width 719 height 19
click at [301, 114] on icon "フィルター表示" at bounding box center [302, 114] width 6 height 6
select select "**********"
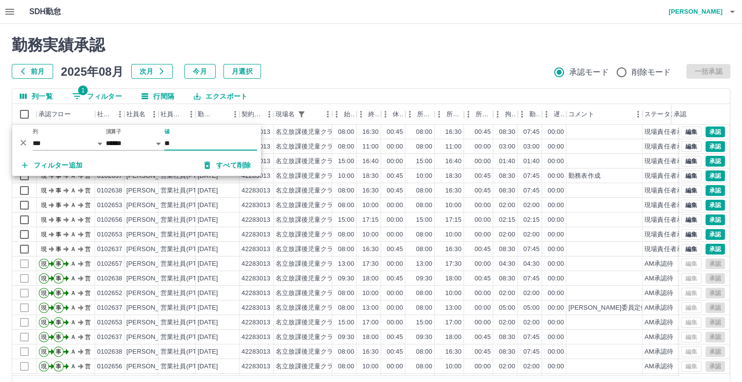
click at [232, 164] on button "すべて削除" at bounding box center [228, 165] width 62 height 18
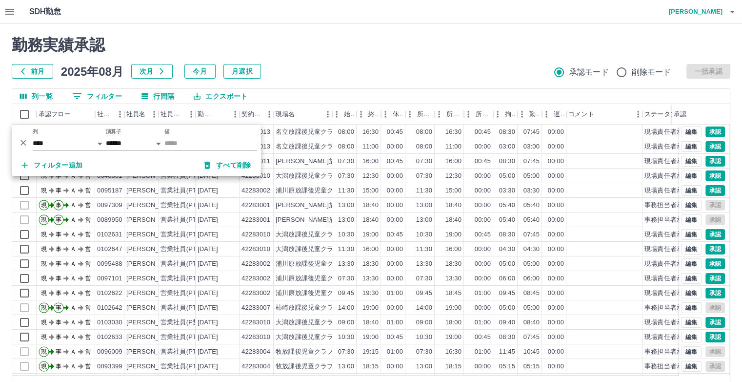
click at [315, 21] on div "SDH勤怠 [PERSON_NAME] 勤務実績承認 前月 [DATE] 次月 今月 月選択 承認モード 削除モード 一括承認 列一覧 0 フィルター 行間隔…" at bounding box center [371, 206] width 742 height 412
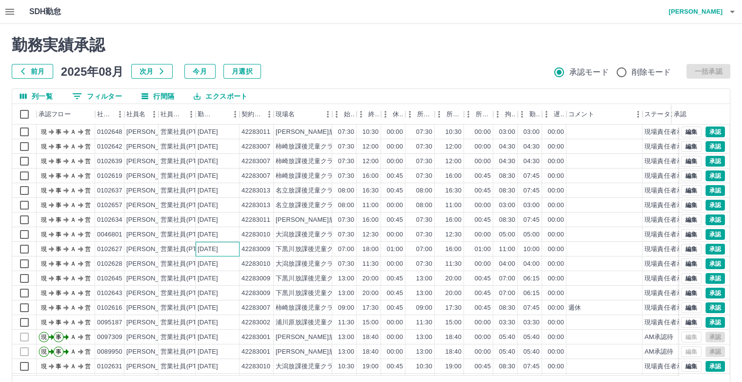
click at [205, 254] on div "[DATE]" at bounding box center [218, 249] width 44 height 15
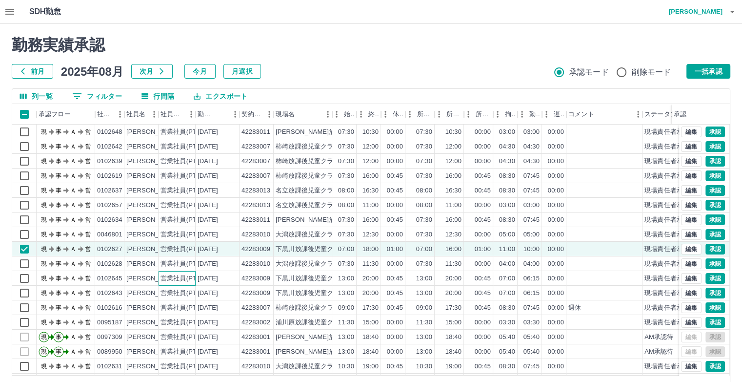
click at [183, 278] on div "営業社員(PT契約)" at bounding box center [186, 278] width 51 height 9
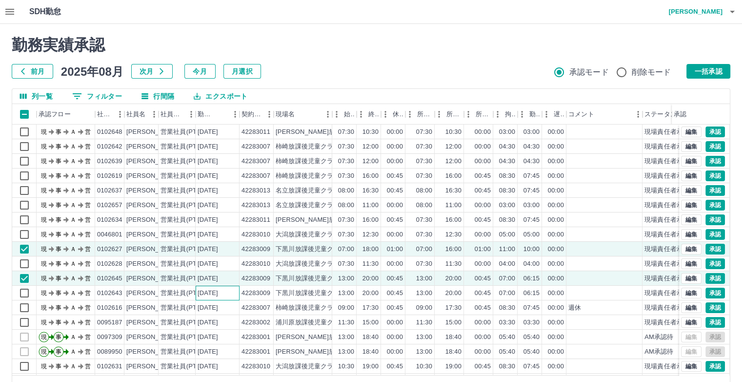
click at [199, 293] on div "[DATE]" at bounding box center [208, 292] width 20 height 9
click at [728, 71] on button "一括承認" at bounding box center [708, 71] width 44 height 15
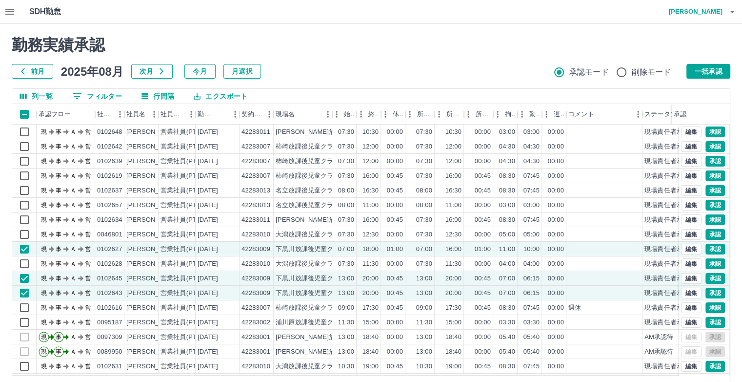
click at [700, 71] on div at bounding box center [371, 191] width 742 height 382
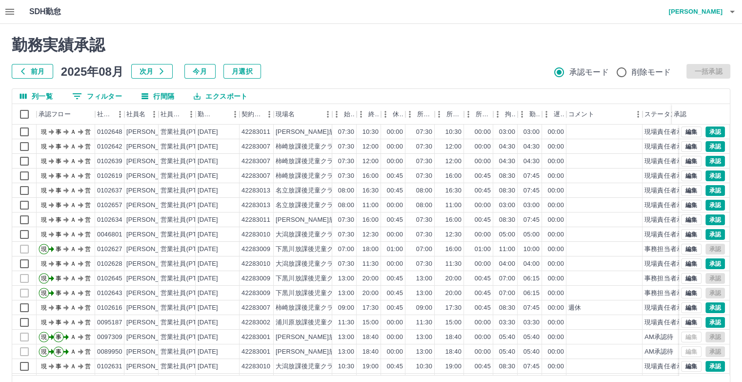
click at [330, 114] on div "現場名" at bounding box center [332, 114] width 12 height 20
click at [324, 113] on icon "メニュー" at bounding box center [328, 114] width 10 height 10
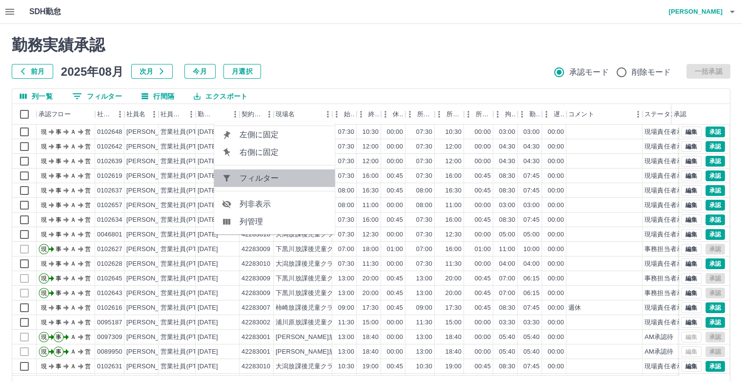
click at [302, 181] on span "フィルター" at bounding box center [284, 178] width 88 height 12
select select "**********"
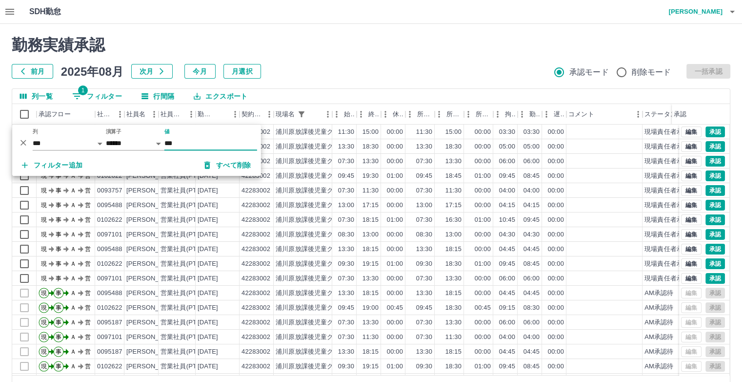
type input "***"
click at [367, 66] on div "前月 2025年08月 次月 今月 月選択 承認モード 削除モード 一括承認" at bounding box center [371, 71] width 719 height 15
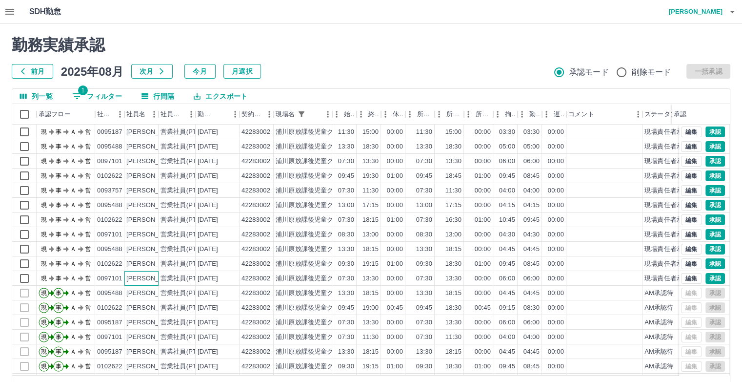
click at [132, 278] on div "[PERSON_NAME]" at bounding box center [152, 278] width 53 height 9
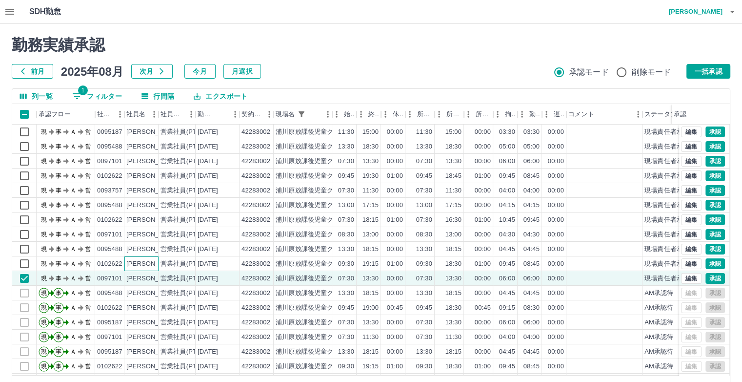
click at [144, 264] on div "[PERSON_NAME]" at bounding box center [152, 263] width 53 height 9
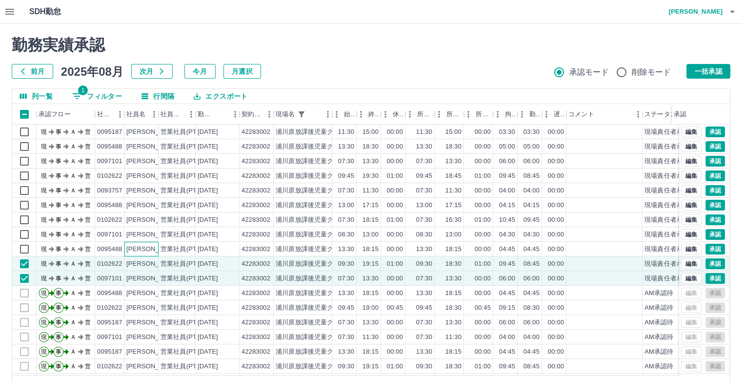
click at [147, 249] on div "[PERSON_NAME]" at bounding box center [152, 248] width 53 height 9
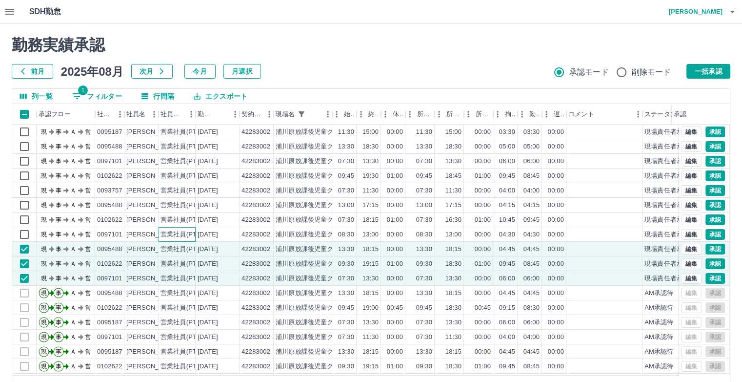
click at [160, 232] on div "営業社員(PT契約)" at bounding box center [177, 234] width 37 height 15
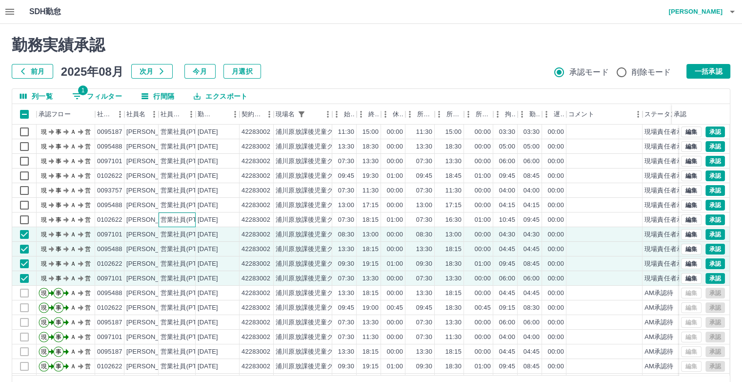
click at [165, 221] on div "営業社員(PT契約)" at bounding box center [186, 219] width 51 height 9
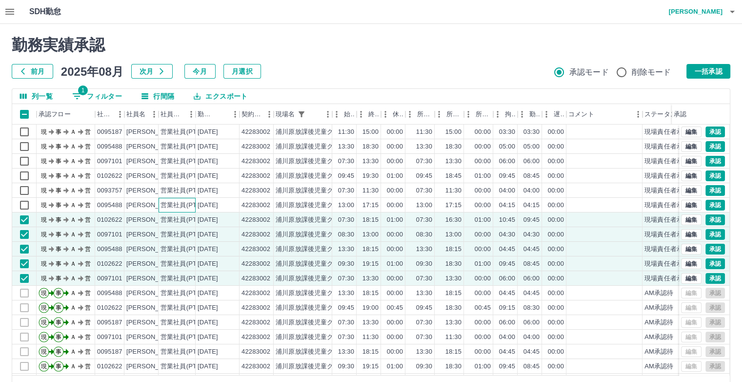
click at [188, 209] on div "営業社員(PT契約)" at bounding box center [177, 205] width 37 height 15
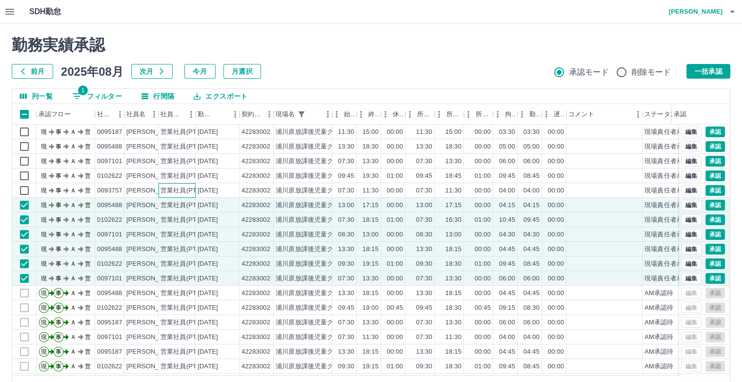
click at [195, 193] on div "営業社員(PT契約)" at bounding box center [186, 190] width 51 height 9
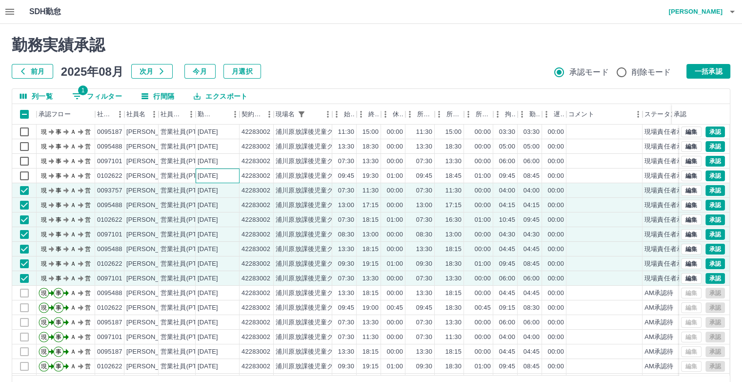
click at [217, 174] on div "[DATE]" at bounding box center [208, 175] width 20 height 9
click at [218, 164] on div "[DATE]" at bounding box center [208, 161] width 20 height 9
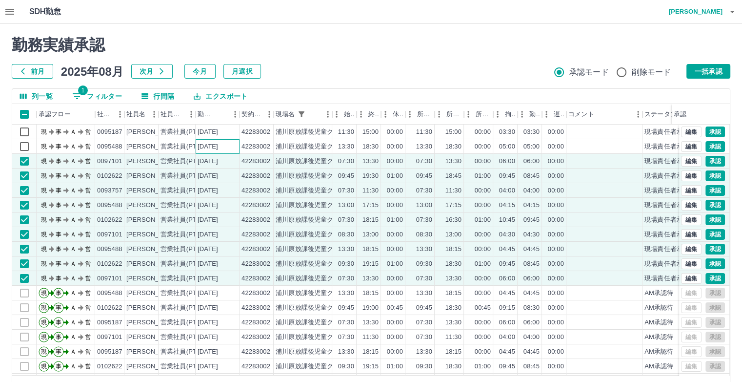
click at [218, 143] on div "[DATE]" at bounding box center [208, 146] width 20 height 9
click at [218, 130] on div "[DATE]" at bounding box center [208, 131] width 20 height 9
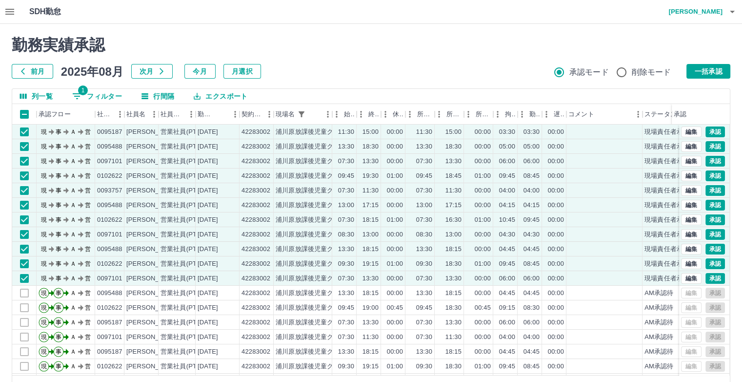
click at [703, 68] on button "一括承認" at bounding box center [708, 71] width 44 height 15
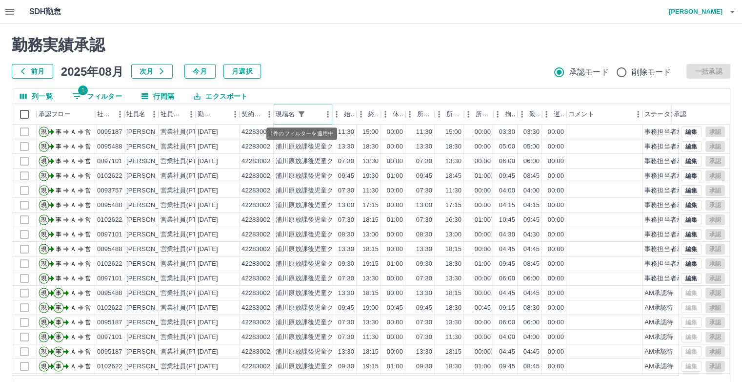
click at [303, 114] on icon "フィルター表示" at bounding box center [301, 114] width 9 height 9
select select "**********"
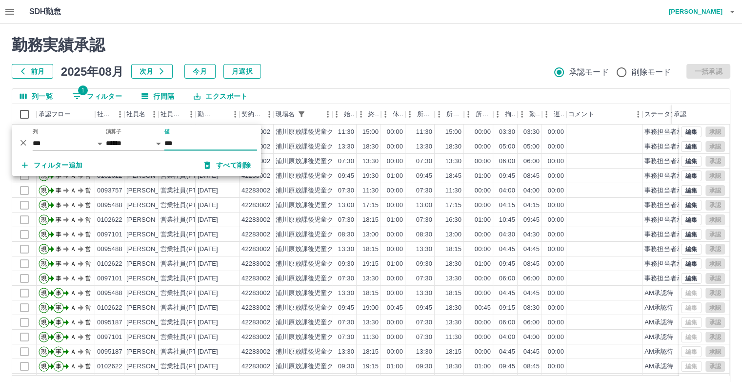
click at [228, 161] on button "すべて削除" at bounding box center [228, 165] width 62 height 18
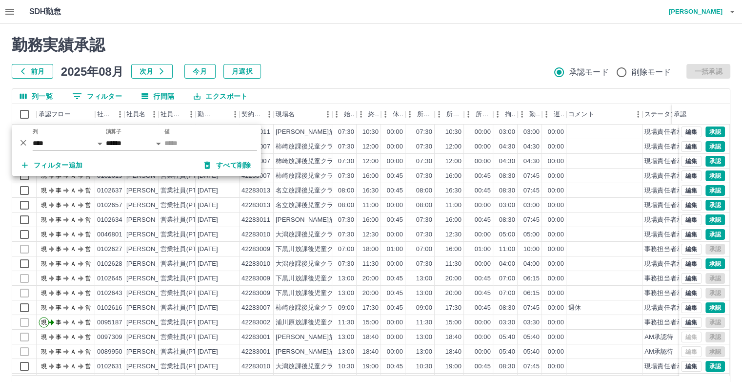
click at [236, 141] on input "値" at bounding box center [210, 143] width 93 height 14
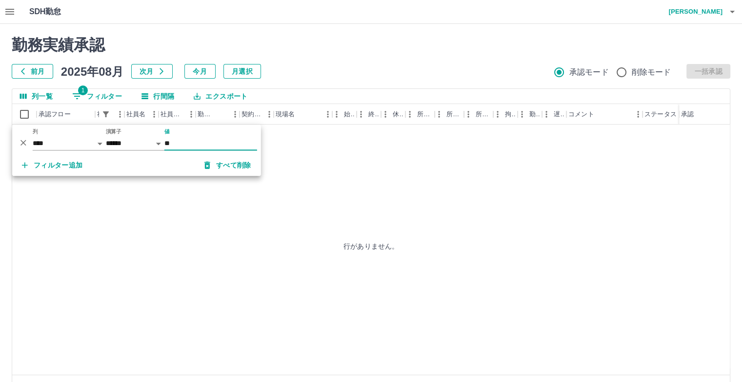
type input "**"
click at [283, 53] on h2 "勤務実績承認" at bounding box center [371, 45] width 719 height 19
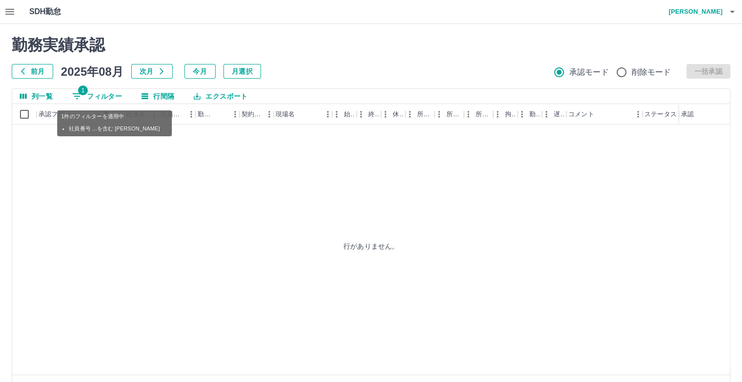
click at [109, 96] on button "1 フィルター" at bounding box center [96, 96] width 65 height 15
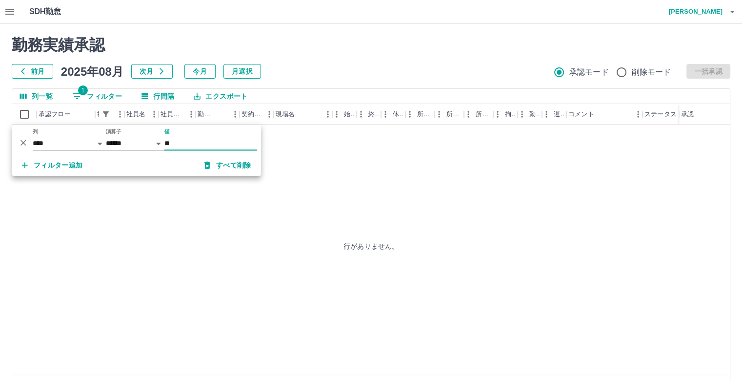
click at [210, 162] on icon "button" at bounding box center [207, 164] width 6 height 7
click at [299, 68] on div "前月 2025年08月 次月 今月 月選択 承認モード 削除モード 一括承認" at bounding box center [371, 71] width 719 height 15
click at [228, 166] on button "すべて削除" at bounding box center [228, 165] width 62 height 18
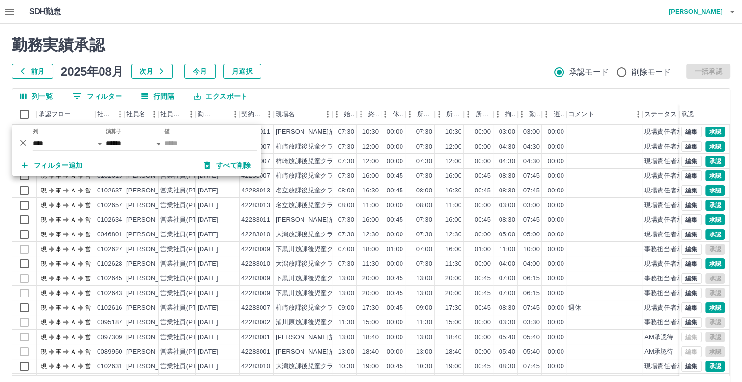
click at [304, 54] on h2 "勤務実績承認" at bounding box center [371, 45] width 719 height 19
click at [316, 65] on div "前月 2025年08月 次月 今月 月選択 承認モード 削除モード 一括承認" at bounding box center [371, 71] width 719 height 15
click at [319, 36] on h2 "勤務実績承認" at bounding box center [371, 45] width 719 height 19
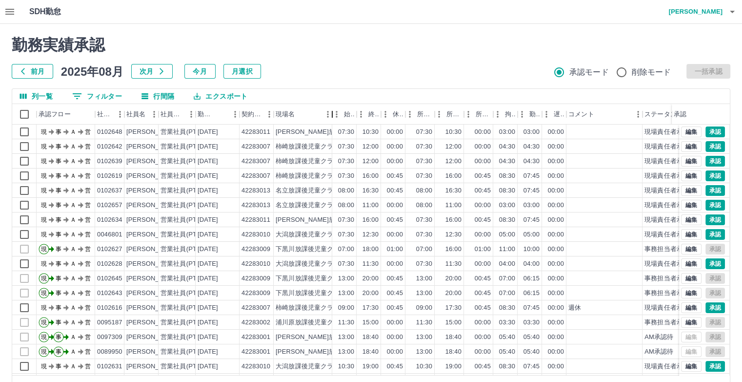
click at [328, 112] on div "現場名" at bounding box center [332, 114] width 12 height 20
click at [323, 114] on icon "メニュー" at bounding box center [328, 114] width 10 height 10
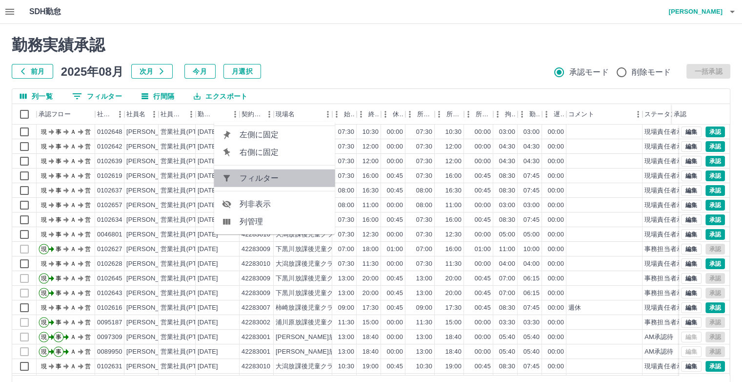
click at [283, 176] on span "フィルター" at bounding box center [284, 178] width 88 height 12
select select "**********"
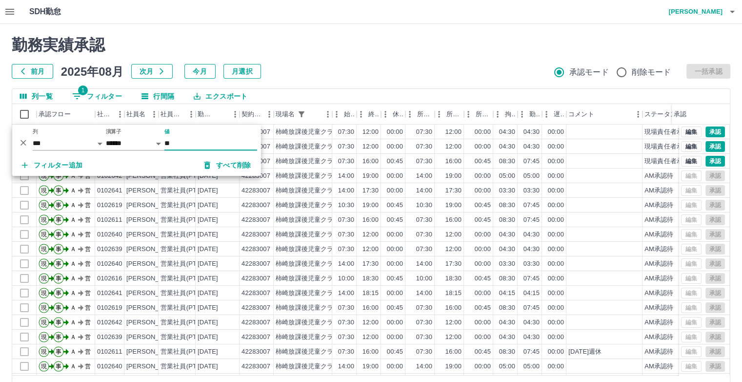
type input "**"
click at [338, 47] on h2 "勤務実績承認" at bounding box center [371, 45] width 719 height 19
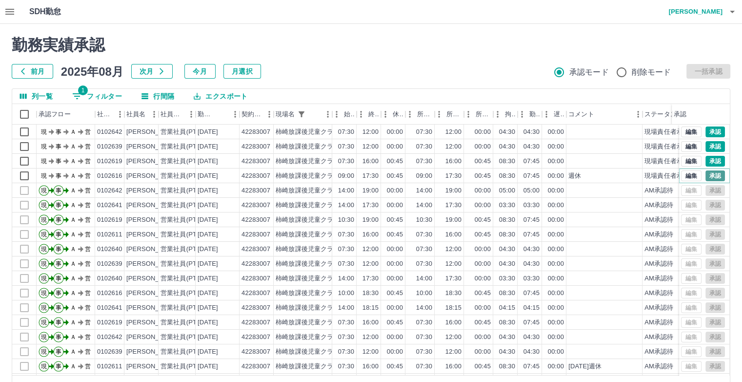
click at [706, 176] on button "承認" at bounding box center [715, 175] width 20 height 11
click at [303, 114] on icon "フィルター表示" at bounding box center [301, 114] width 9 height 9
select select "**********"
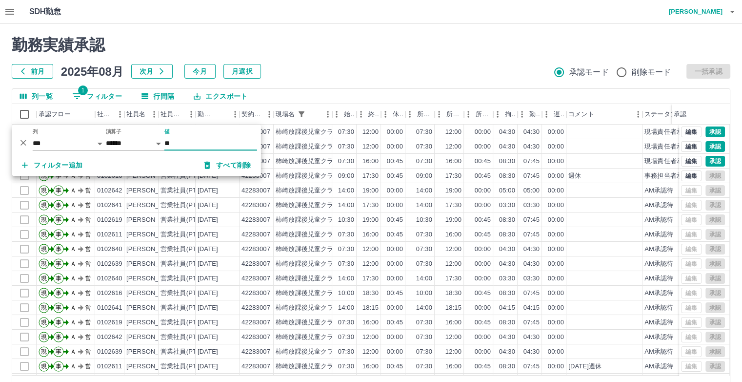
click at [234, 161] on button "すべて削除" at bounding box center [228, 165] width 62 height 18
click at [330, 70] on div "前月 2025年08月 次月 今月 月選択 承認モード 削除モード 一括承認" at bounding box center [371, 71] width 719 height 15
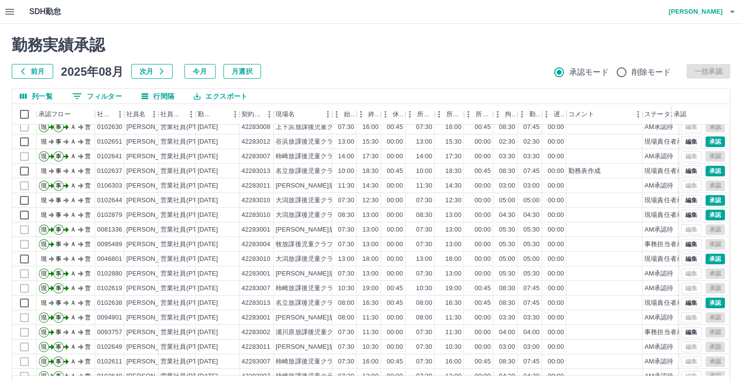
scroll to position [585, 0]
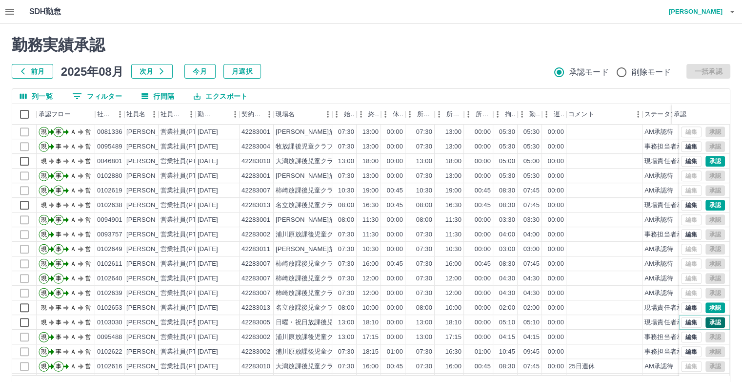
click at [705, 324] on button "承認" at bounding box center [715, 322] width 20 height 11
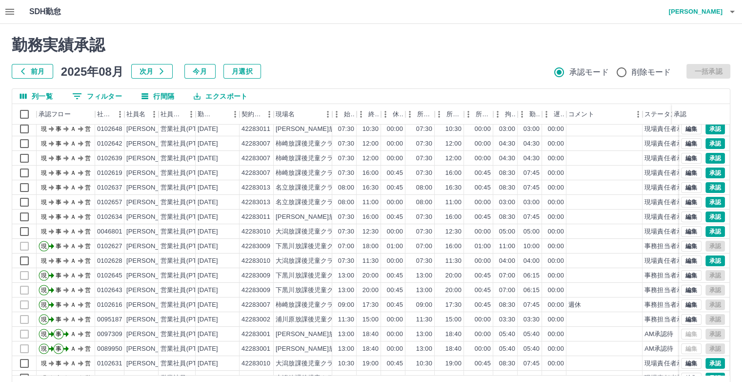
scroll to position [0, 0]
